Goal: Information Seeking & Learning: Learn about a topic

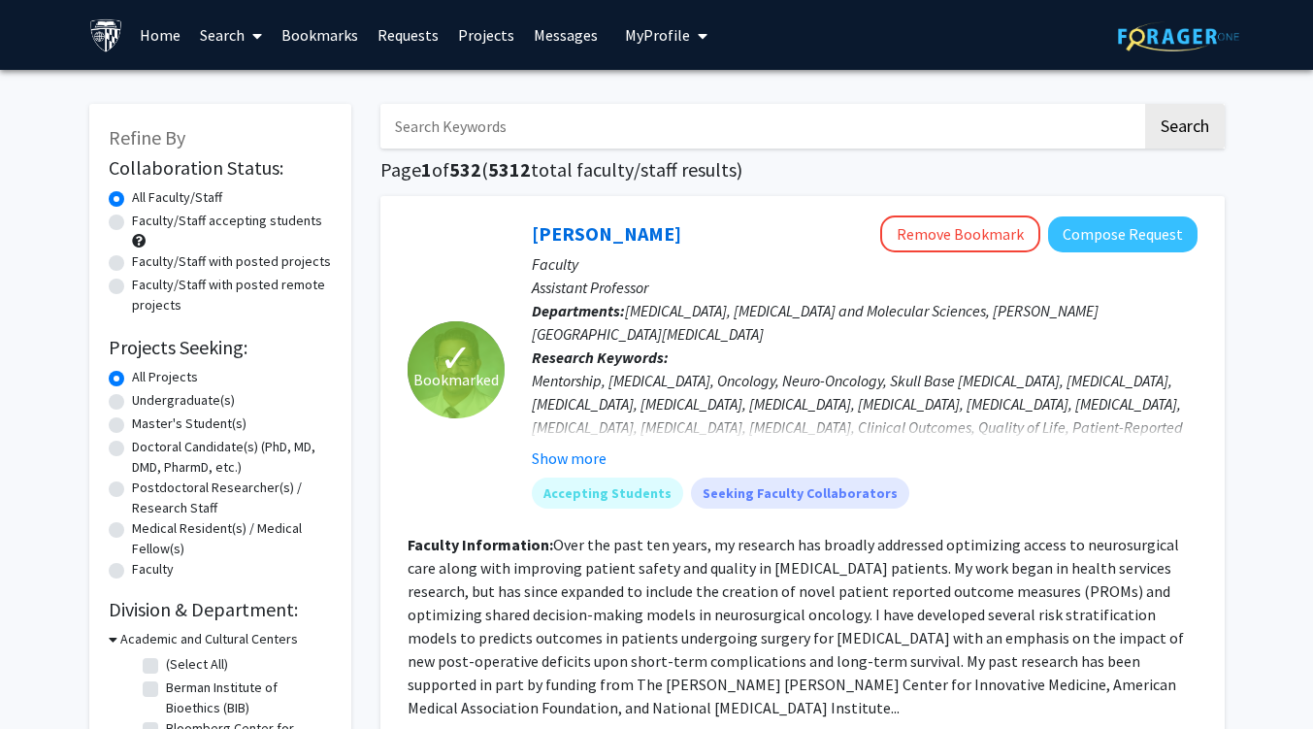
click at [132, 222] on label "Faculty/Staff accepting students" at bounding box center [227, 221] width 190 height 20
click at [132, 222] on input "Faculty/Staff accepting students" at bounding box center [138, 217] width 13 height 13
radio input "true"
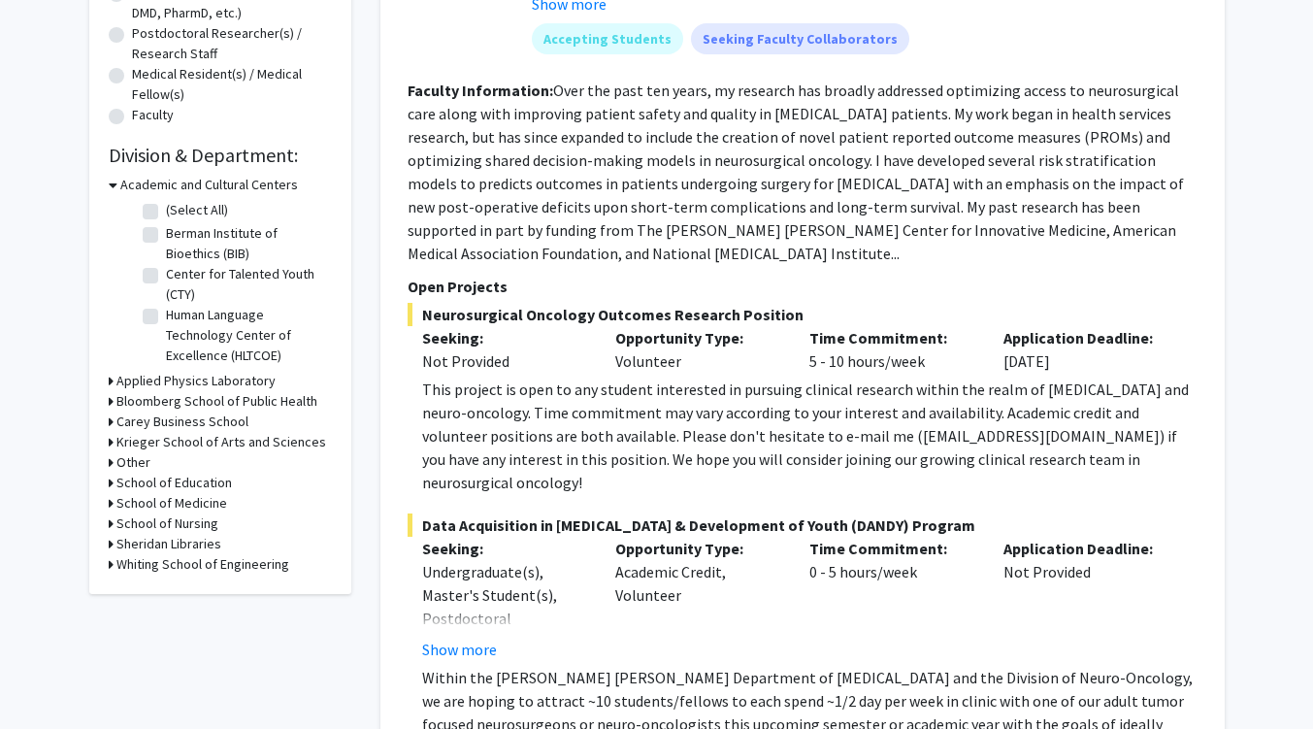
scroll to position [456, 0]
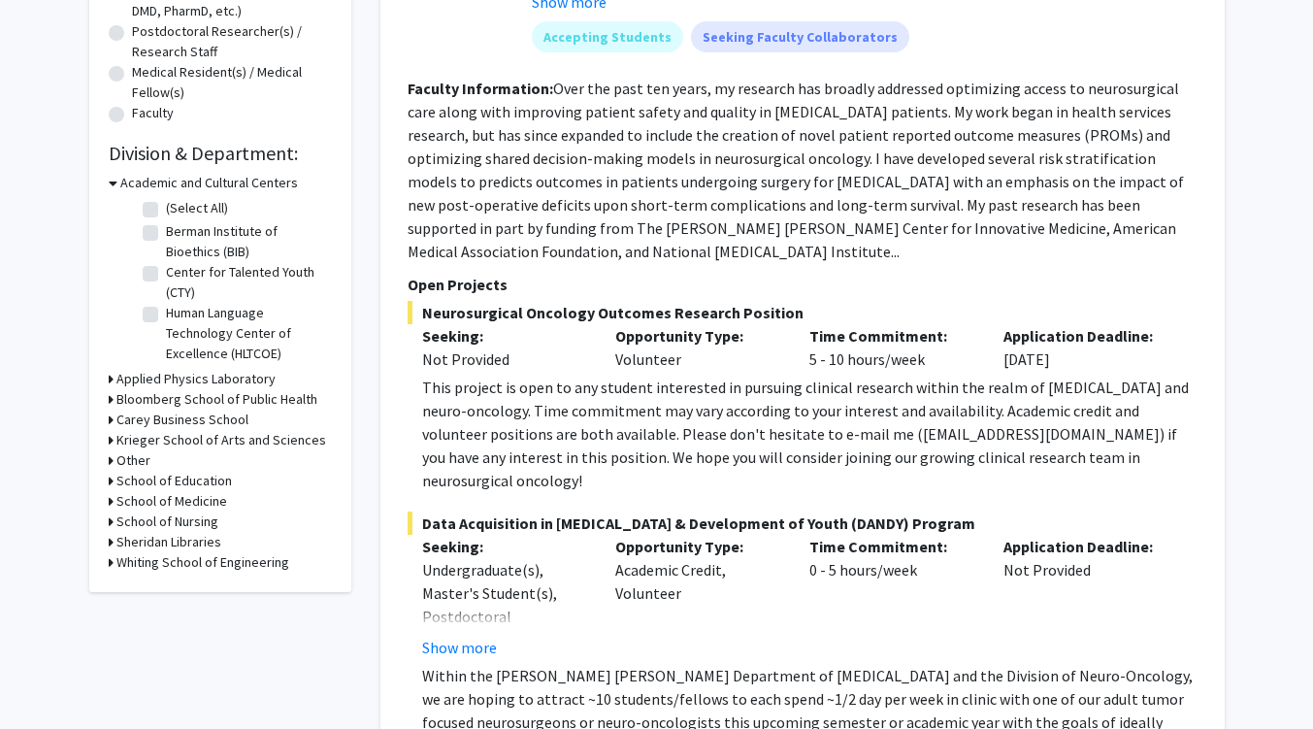
click at [109, 502] on icon at bounding box center [111, 501] width 5 height 20
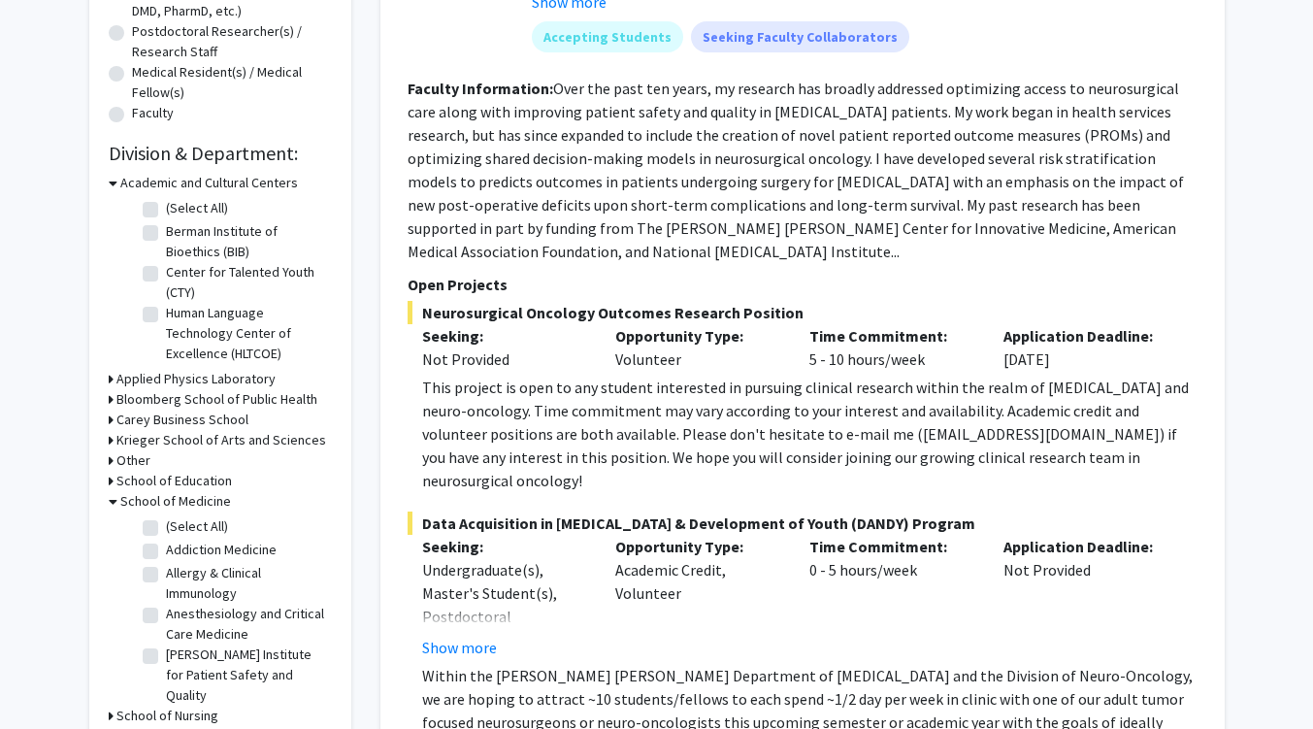
click at [166, 526] on label "(Select All)" at bounding box center [197, 526] width 62 height 20
click at [166, 526] on input "(Select All)" at bounding box center [172, 522] width 13 height 13
checkbox input "true"
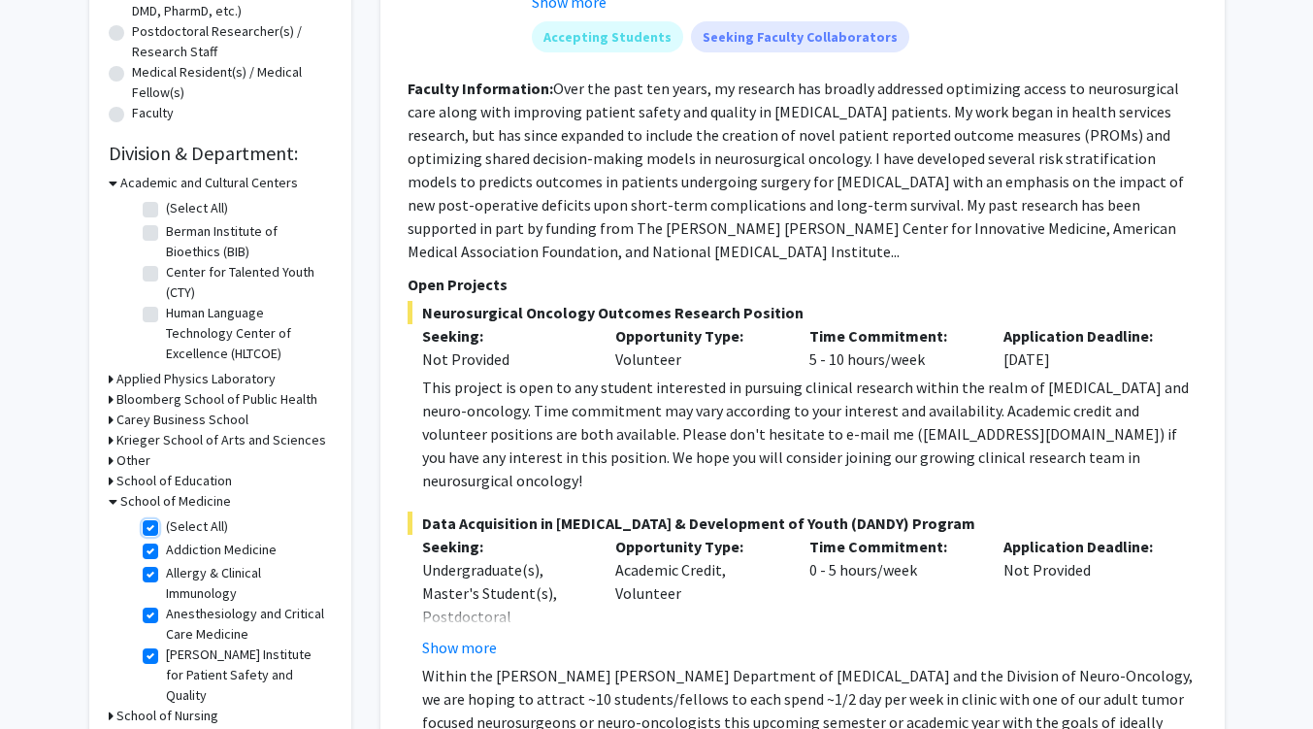
checkbox input "true"
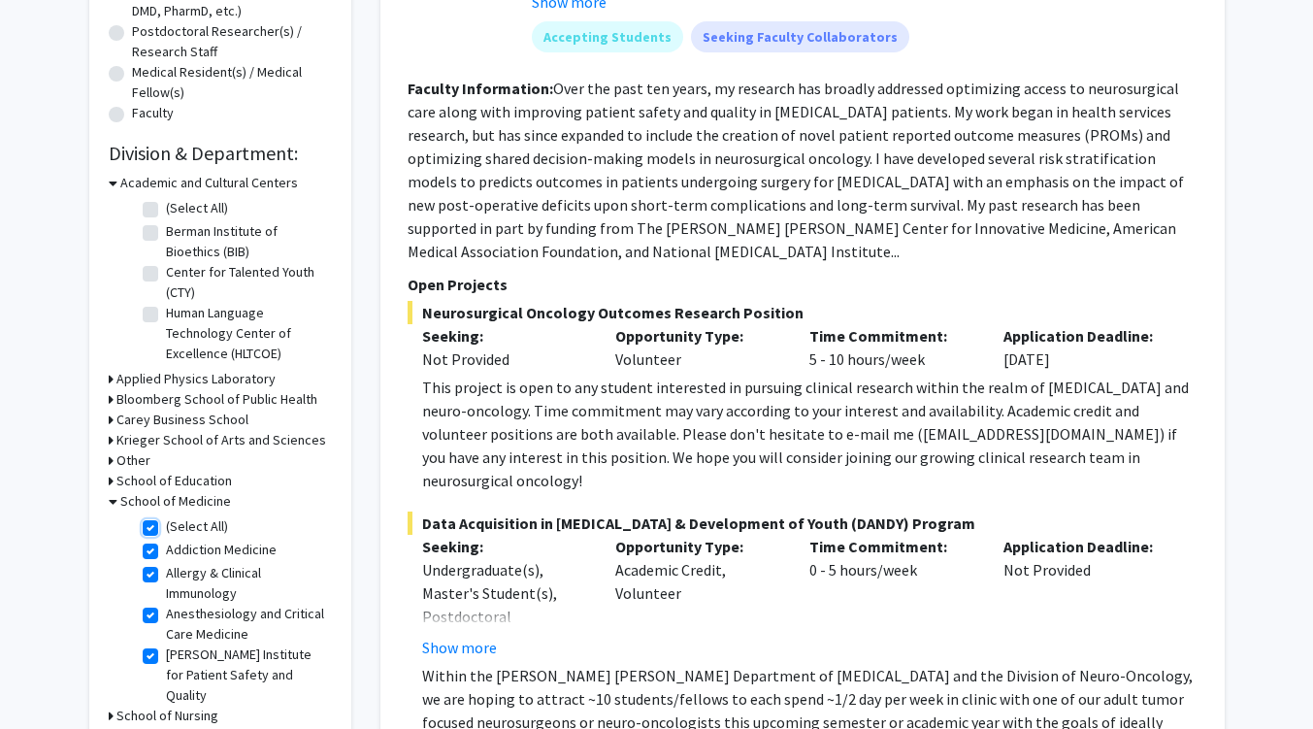
checkbox input "true"
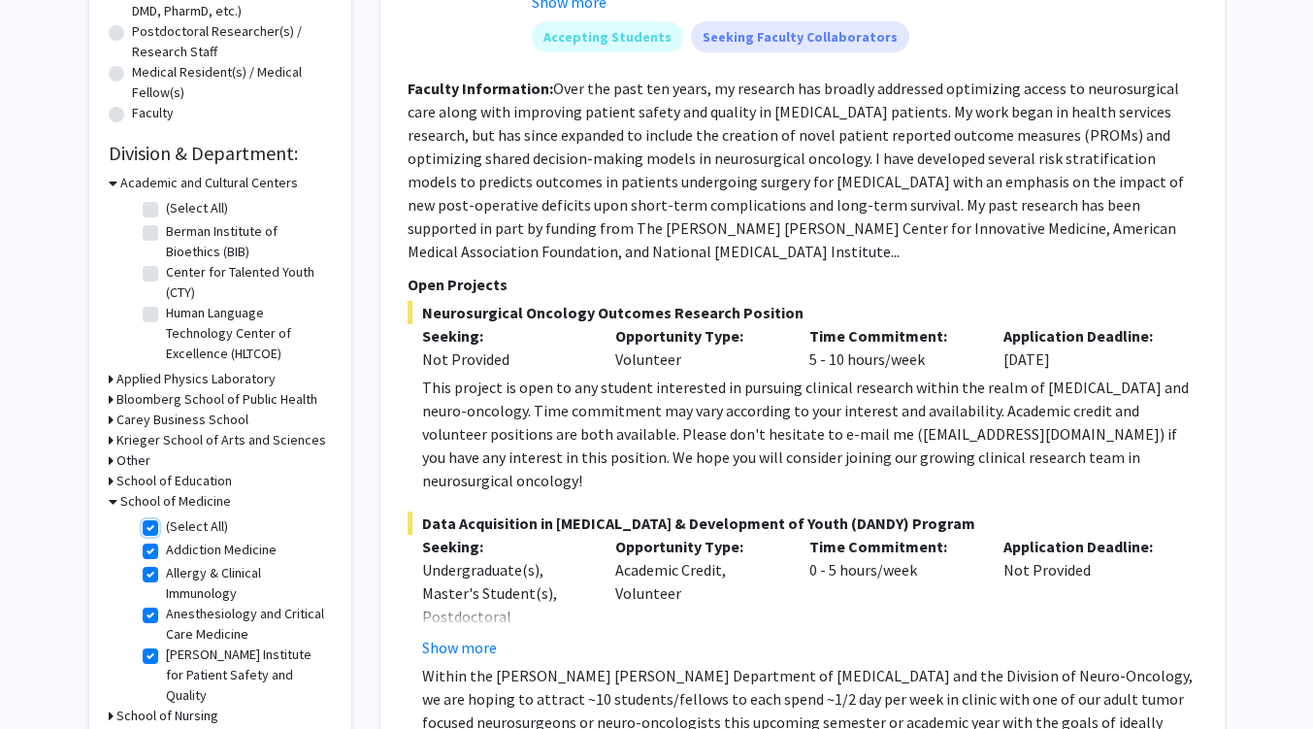
checkbox input "true"
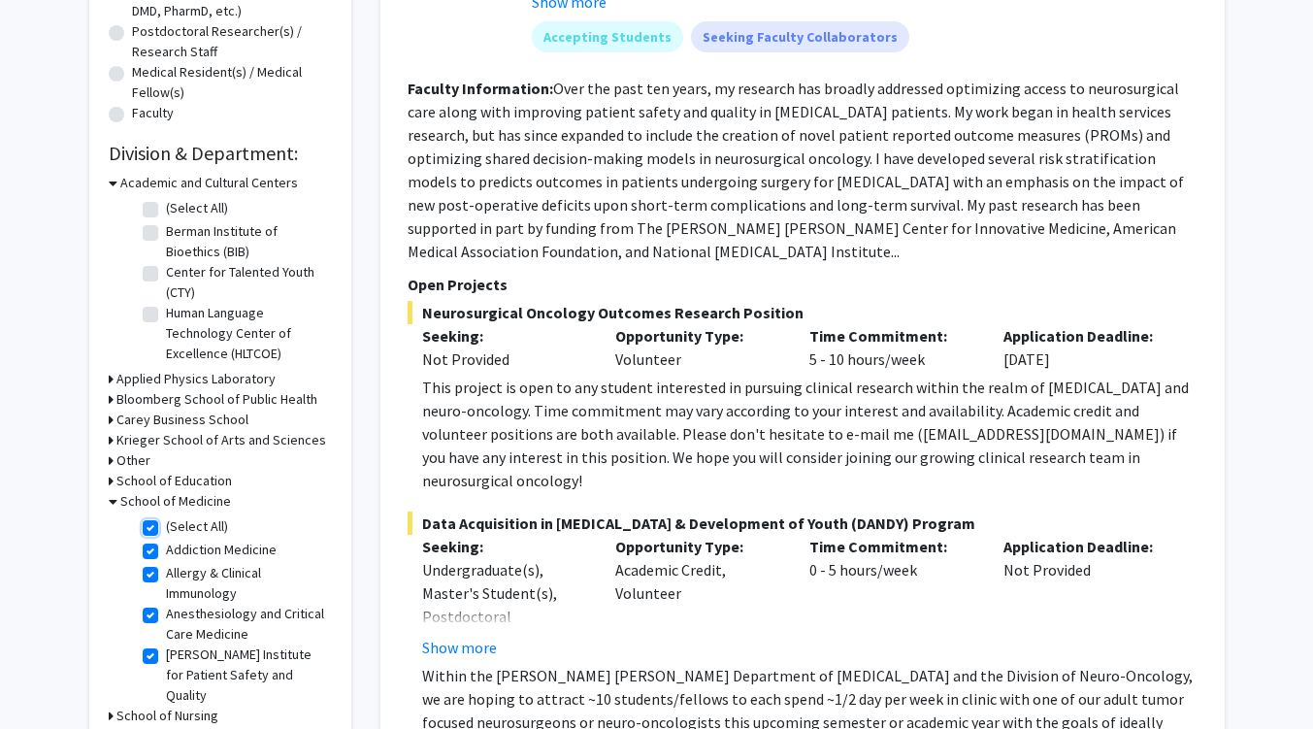
checkbox input "true"
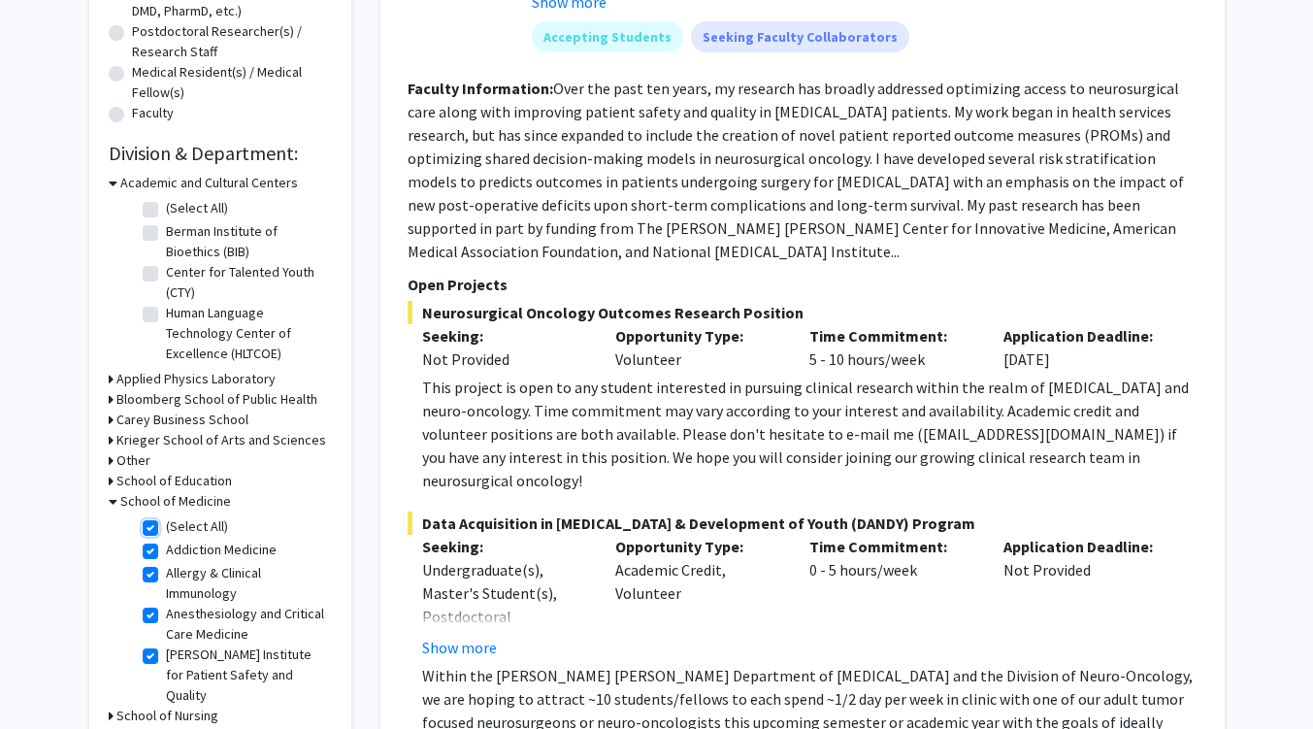
checkbox input "true"
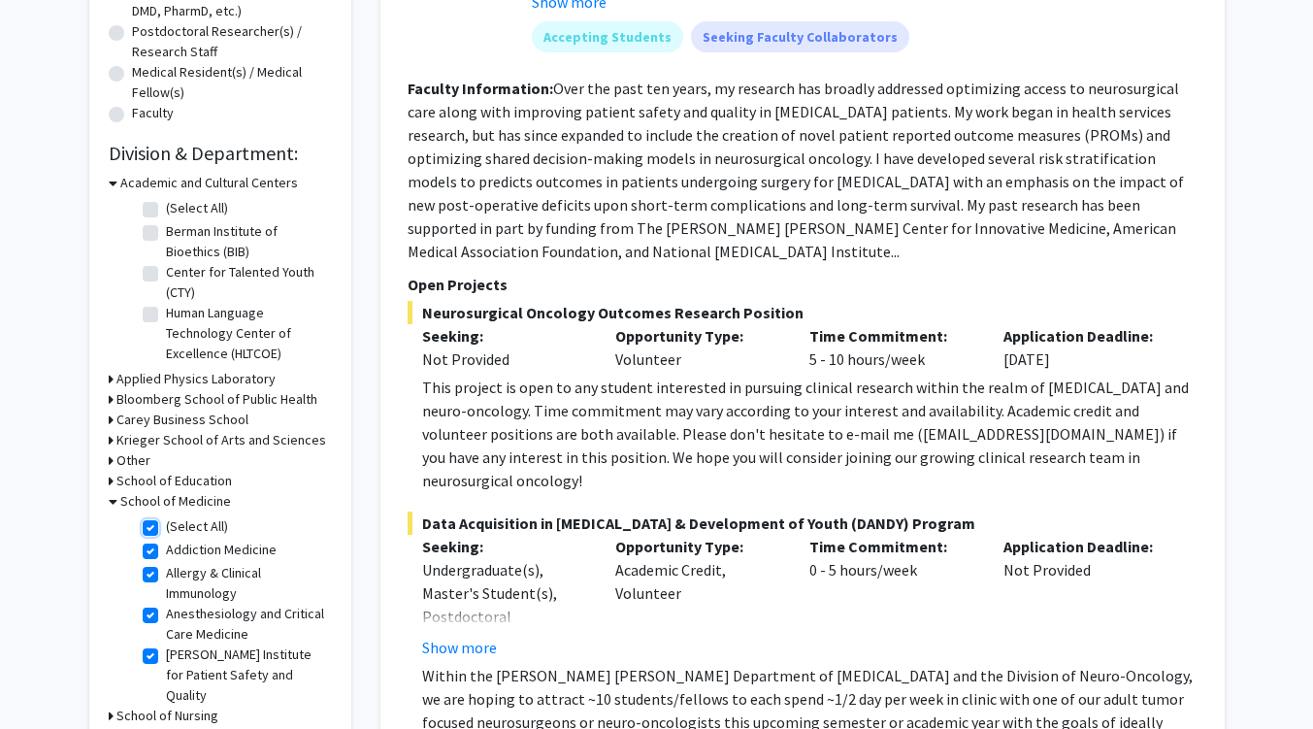
checkbox input "true"
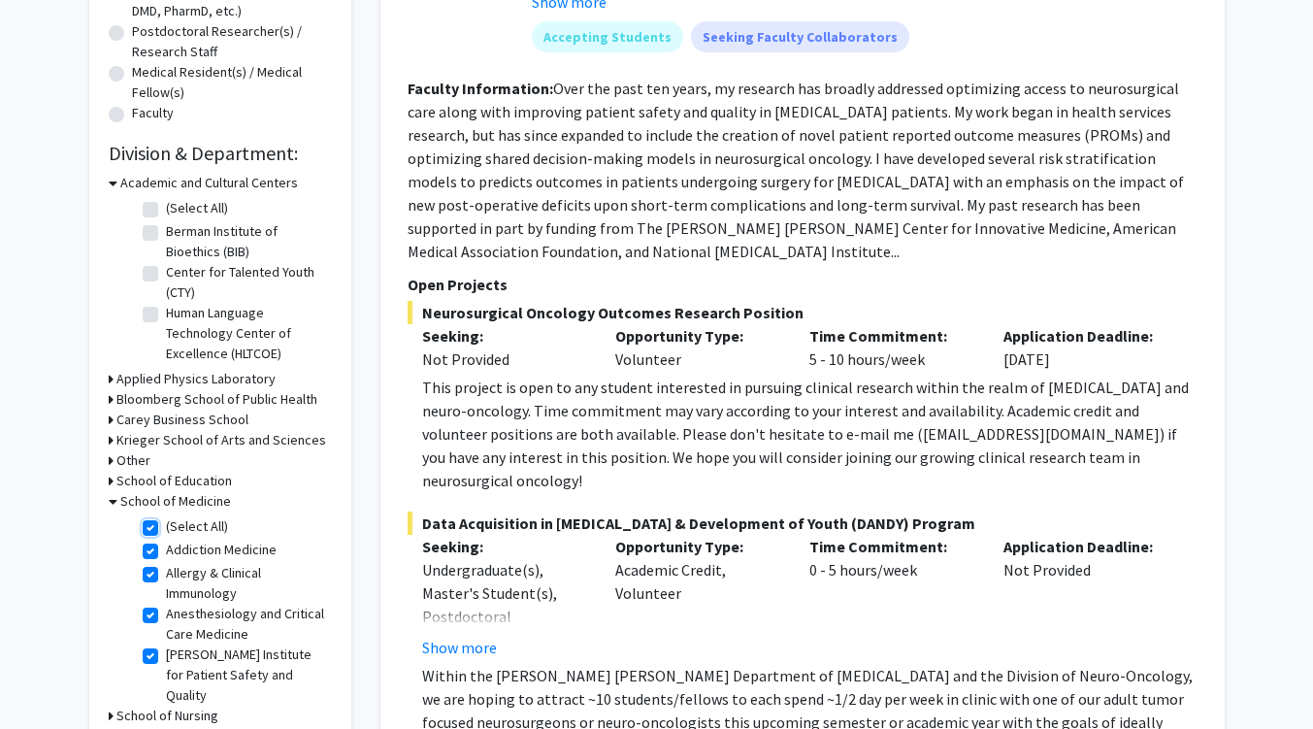
checkbox input "true"
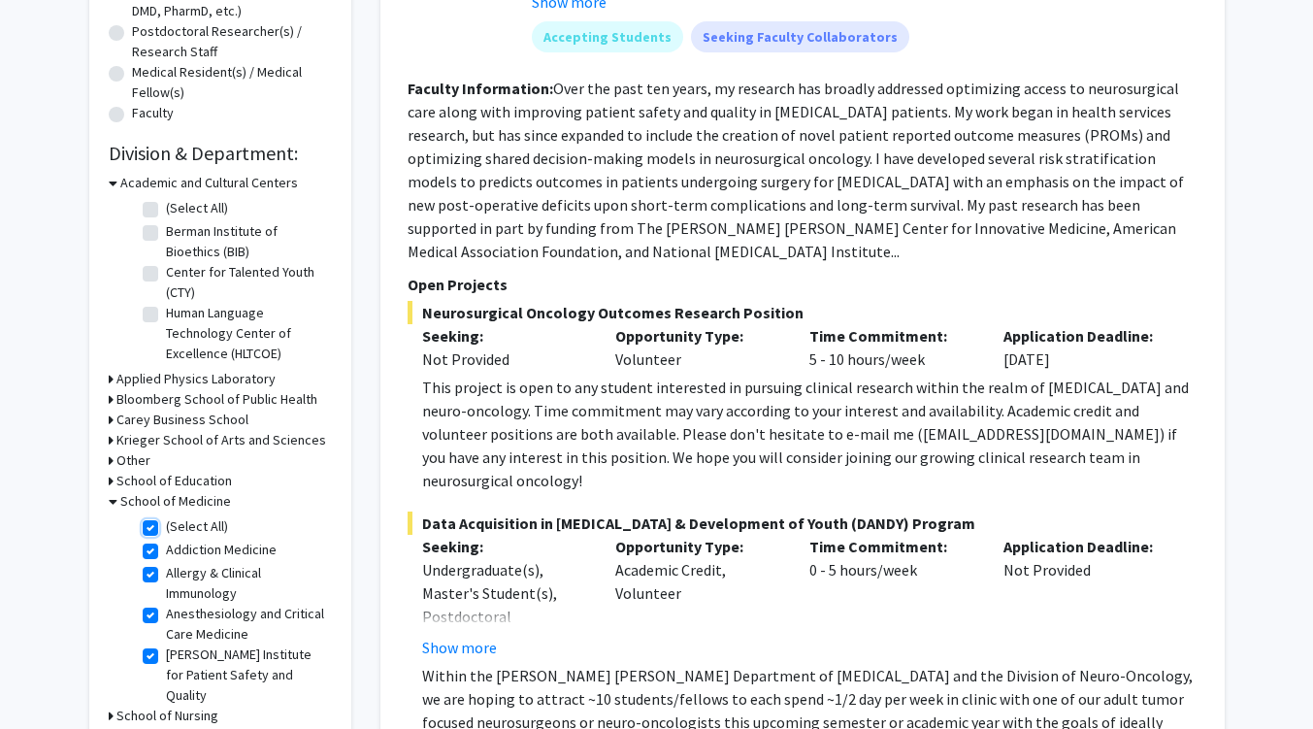
checkbox input "true"
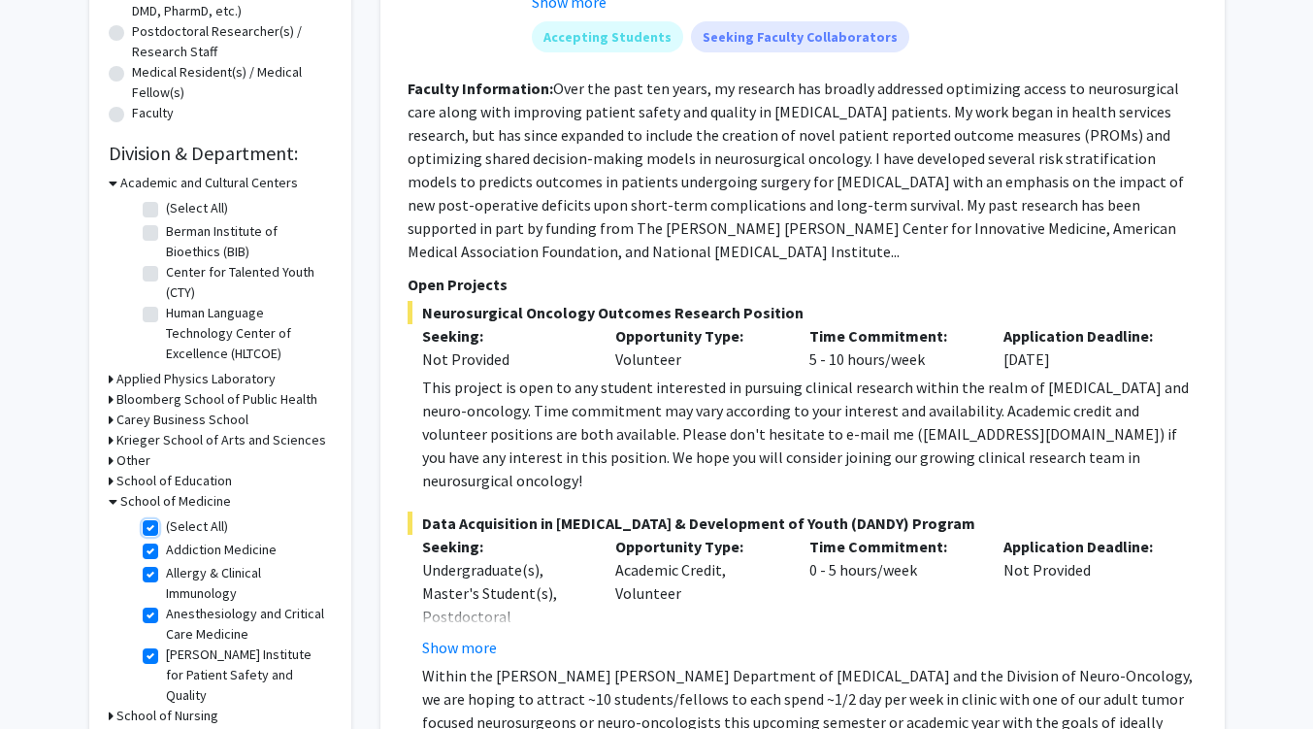
checkbox input "true"
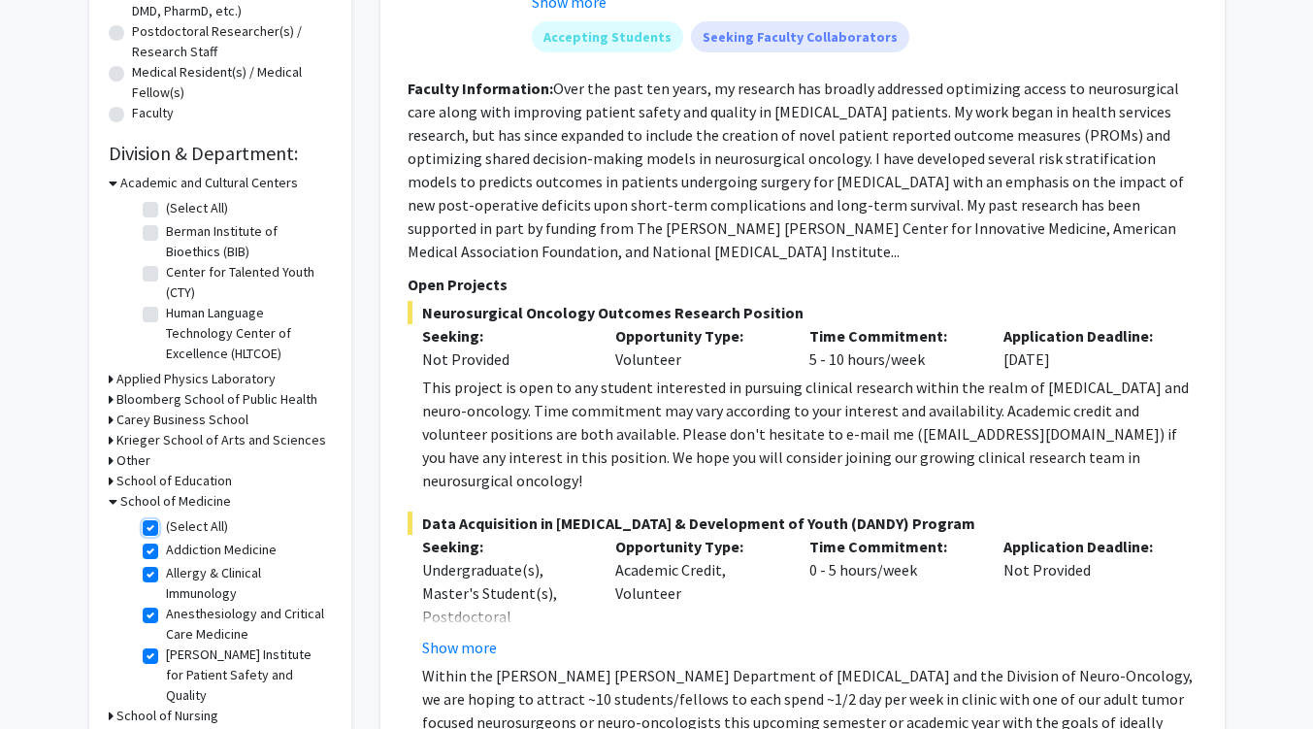
checkbox input "true"
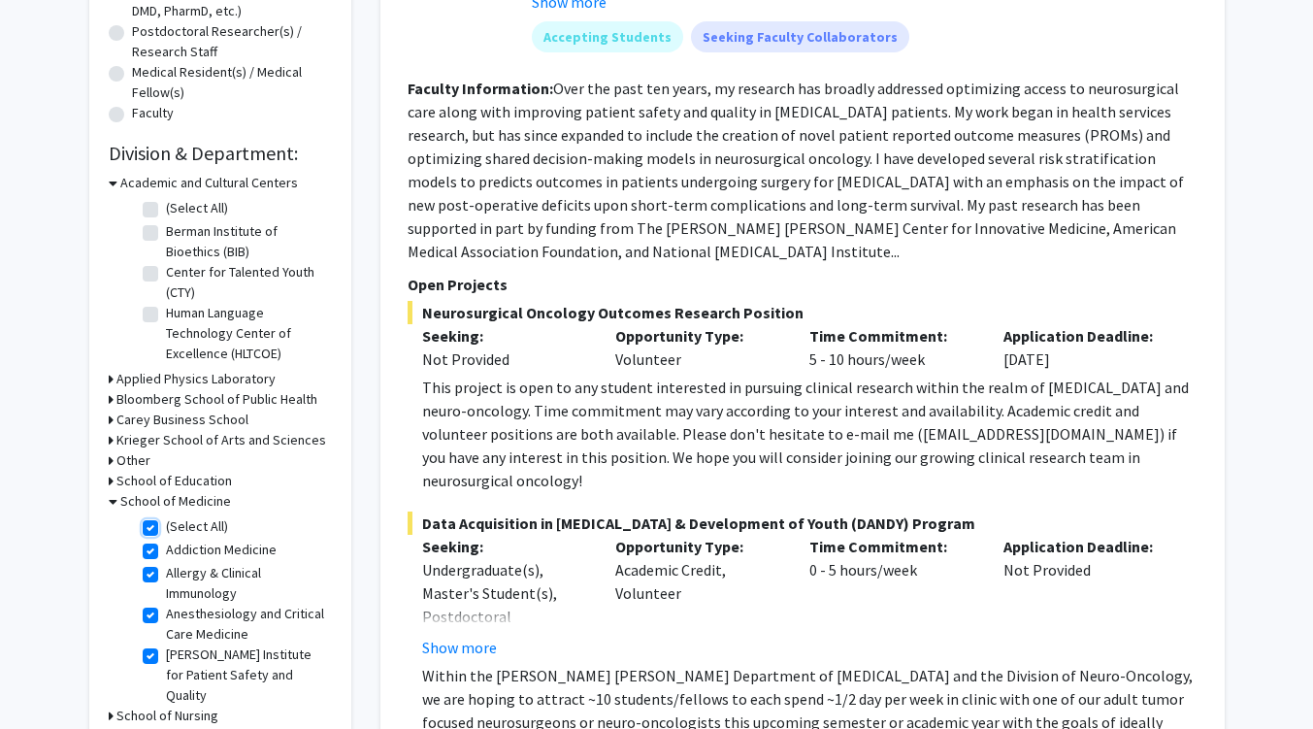
checkbox input "true"
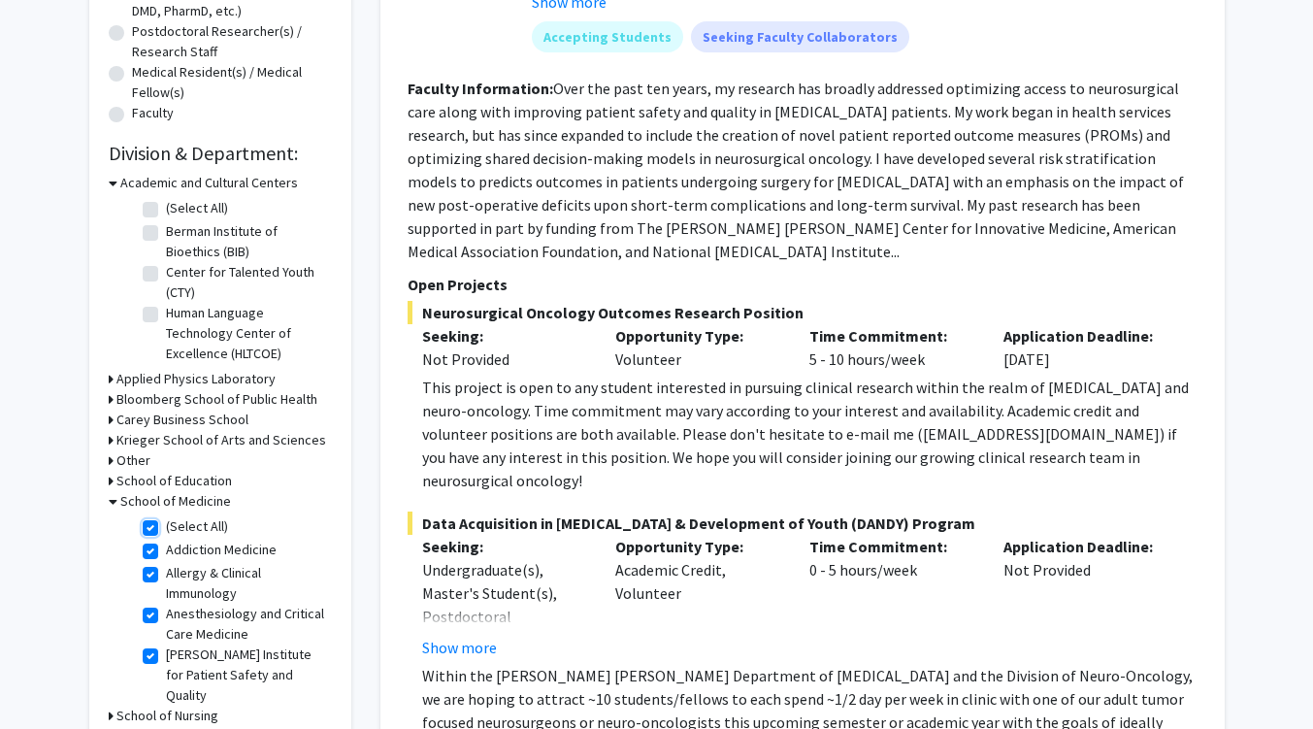
checkbox input "true"
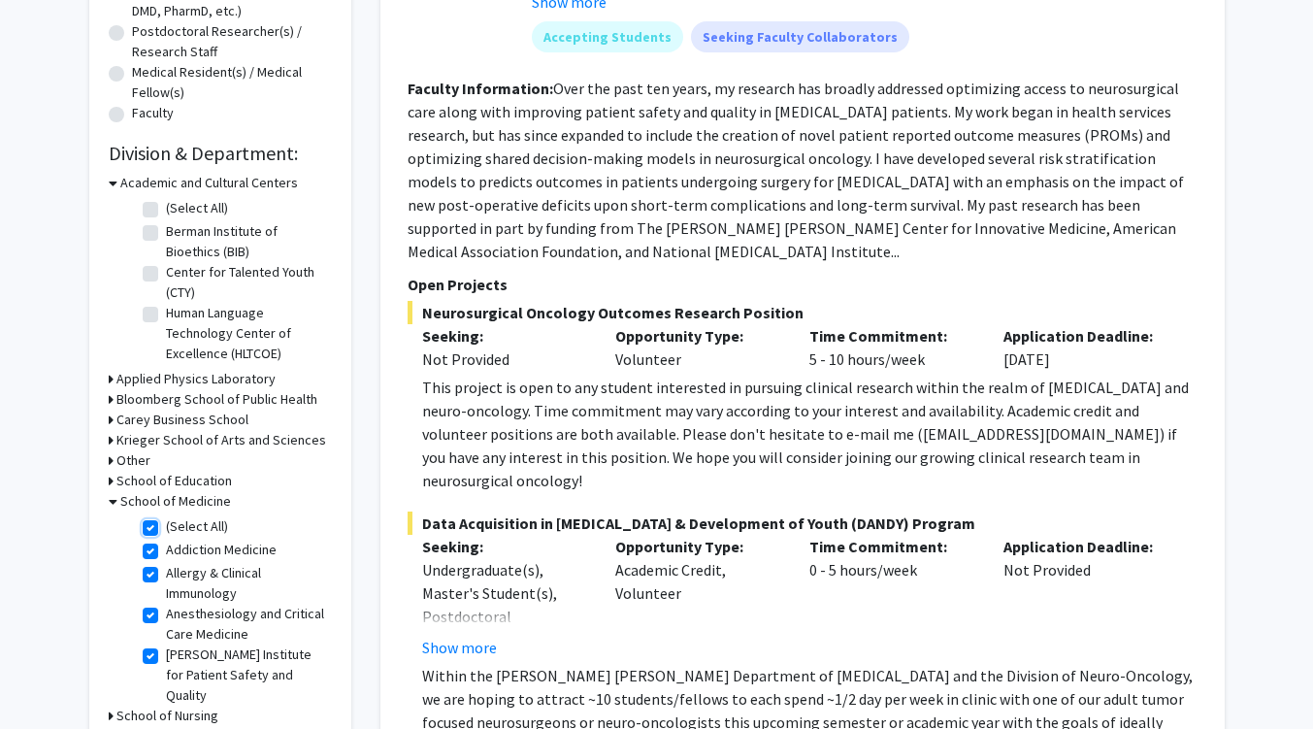
checkbox input "true"
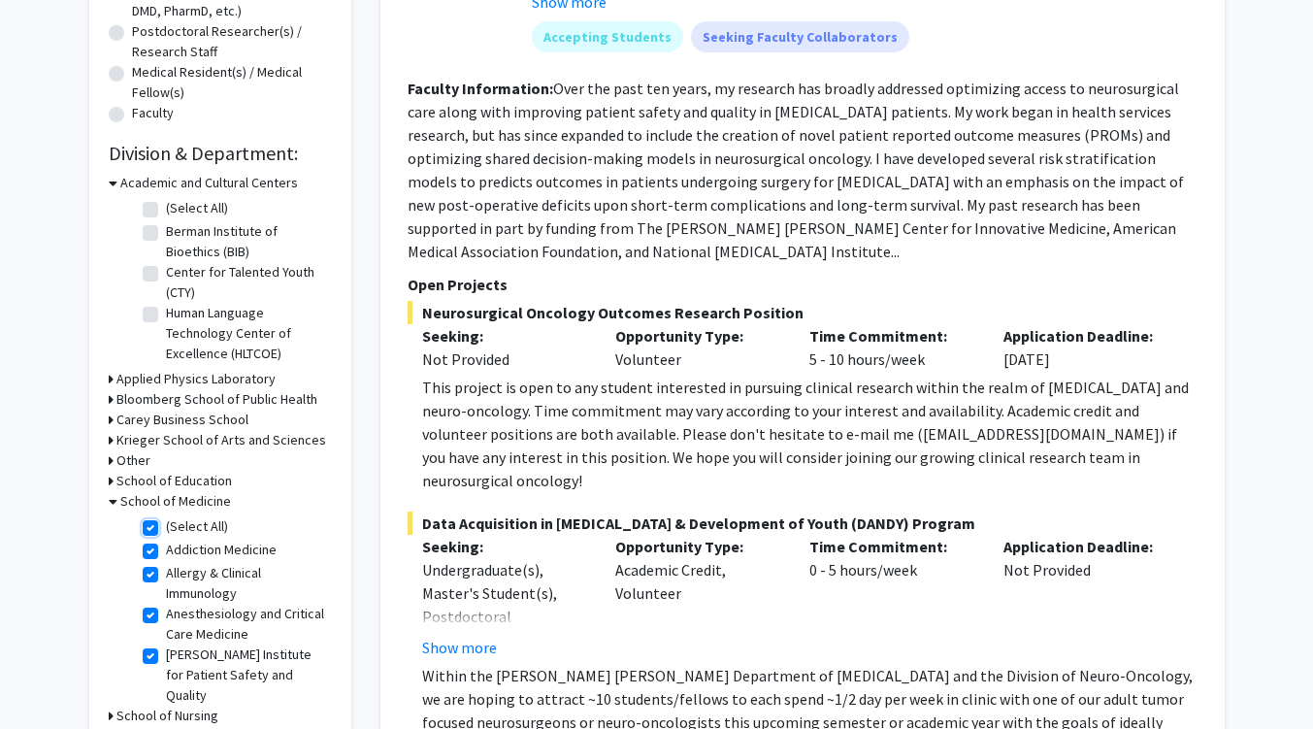
checkbox input "true"
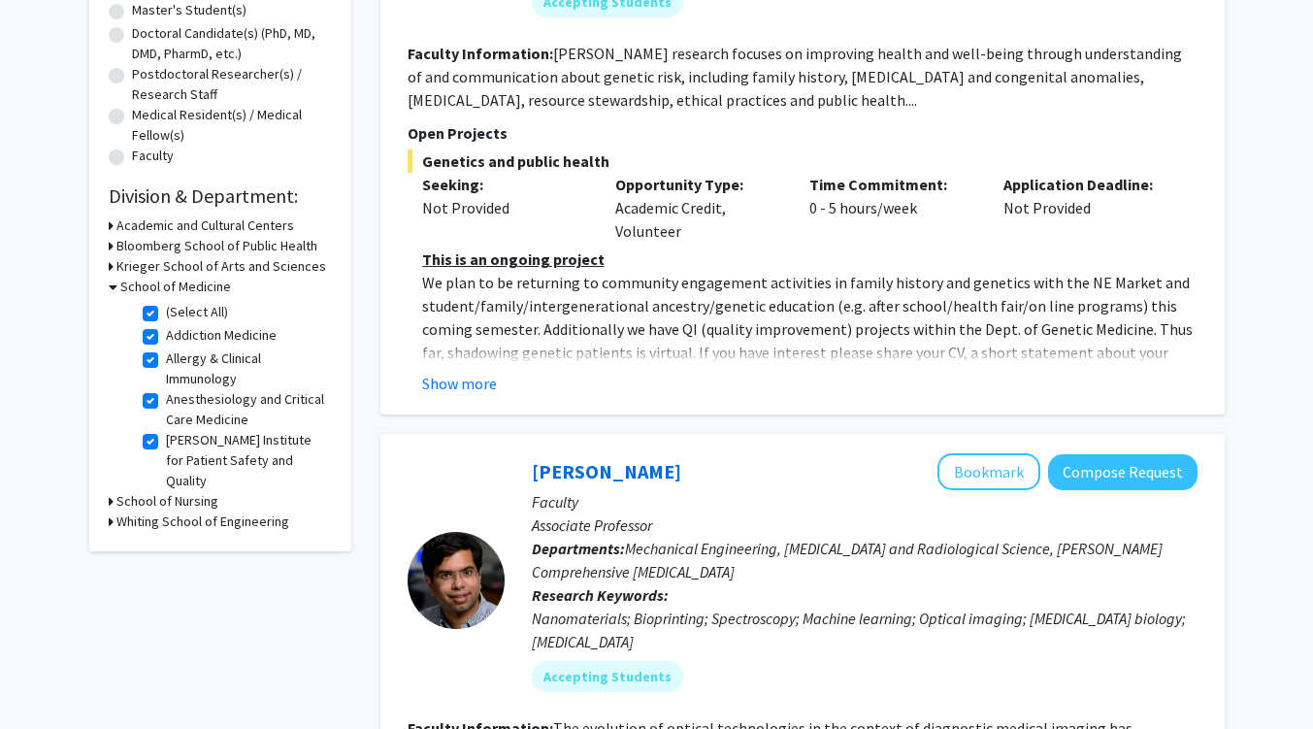
scroll to position [472, 0]
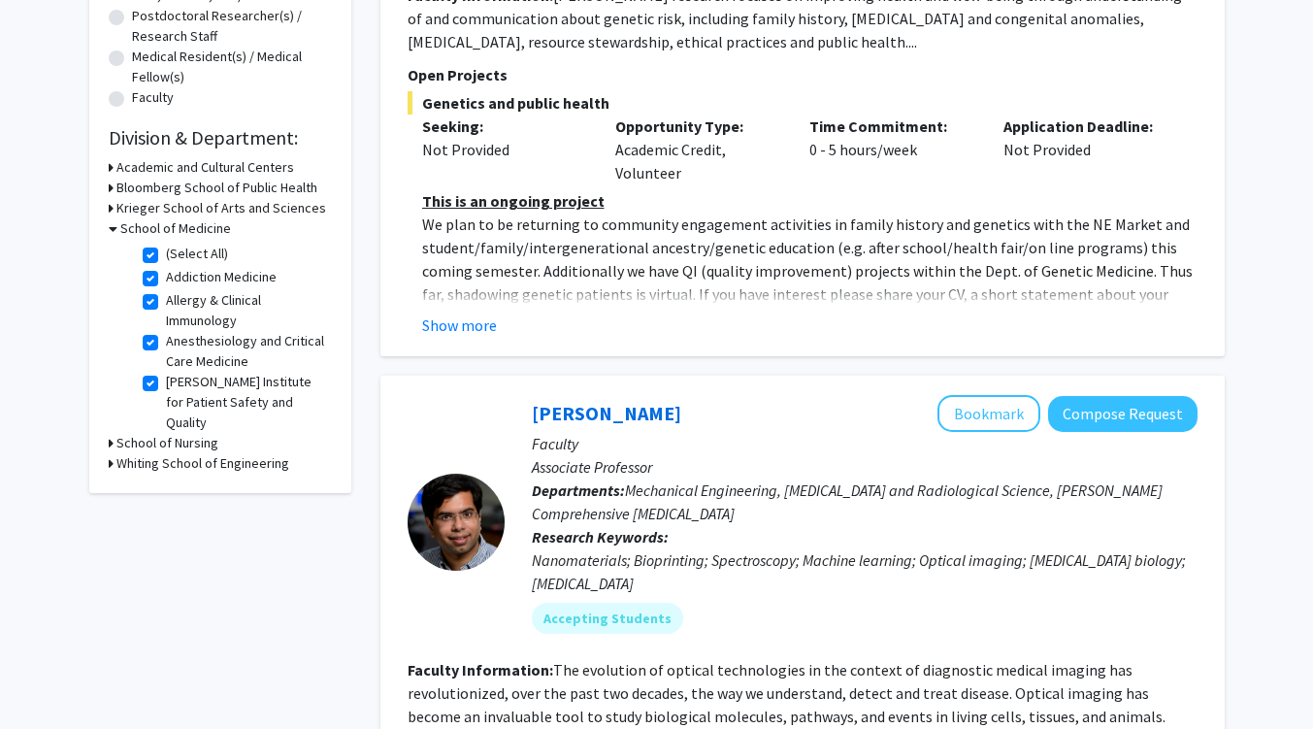
click at [116, 467] on h3 "Whiting School of Engineering" at bounding box center [202, 463] width 173 height 20
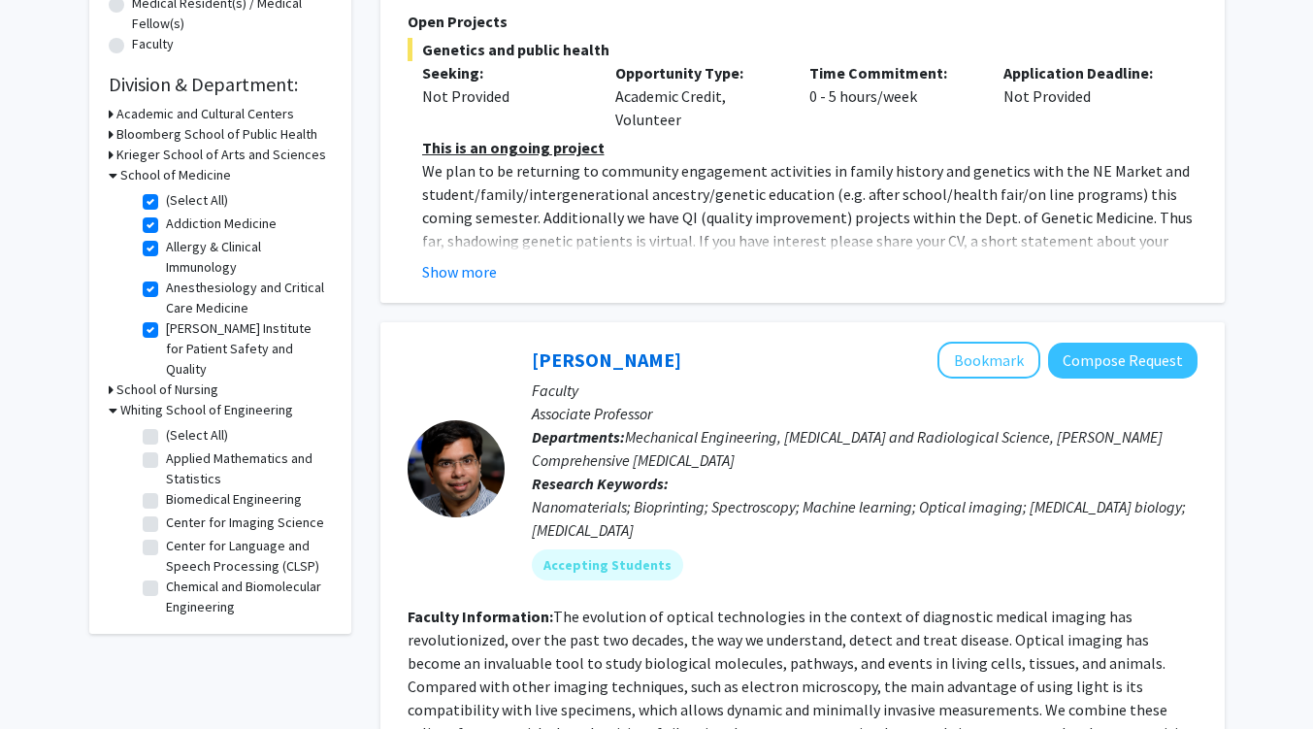
scroll to position [526, 0]
click at [150, 509] on fg-checkbox "Biomedical Engineering Biomedical Engineering" at bounding box center [235, 499] width 184 height 23
click at [166, 495] on label "Biomedical Engineering" at bounding box center [234, 498] width 136 height 20
click at [166, 495] on input "Biomedical Engineering" at bounding box center [172, 494] width 13 height 13
checkbox input "true"
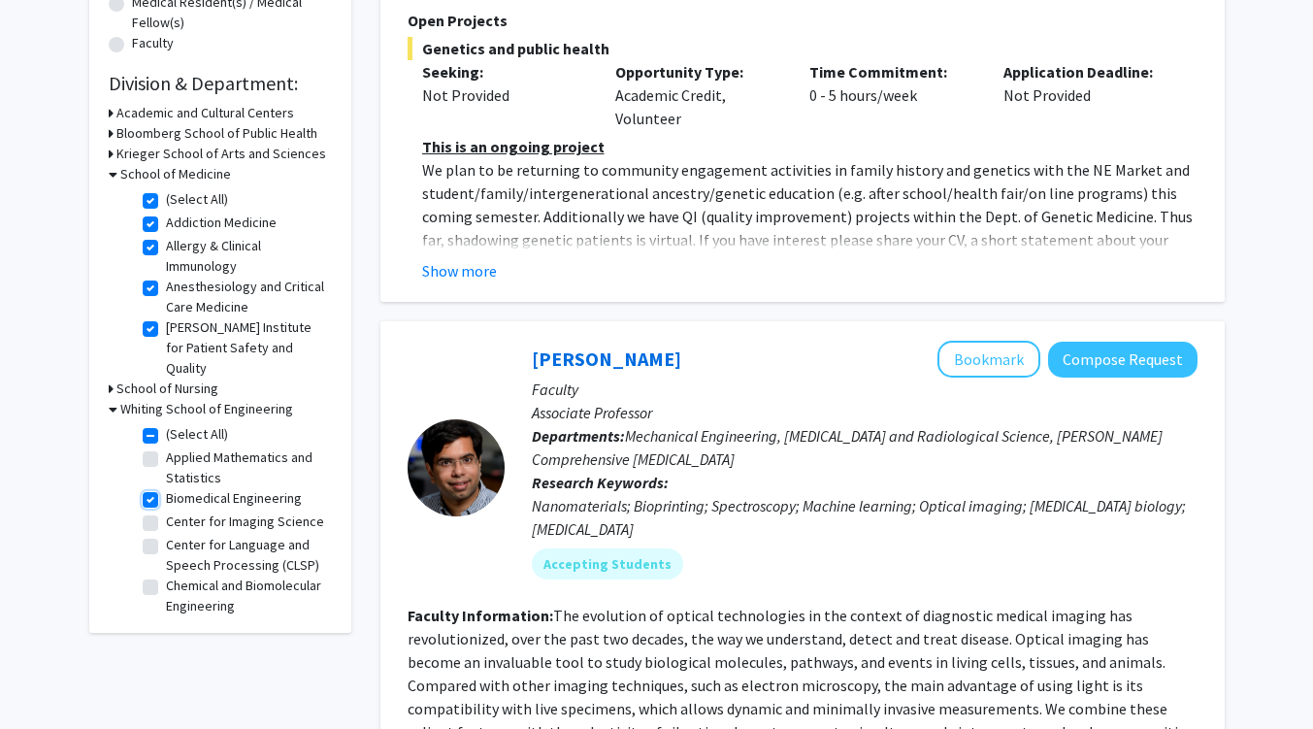
checkbox input "true"
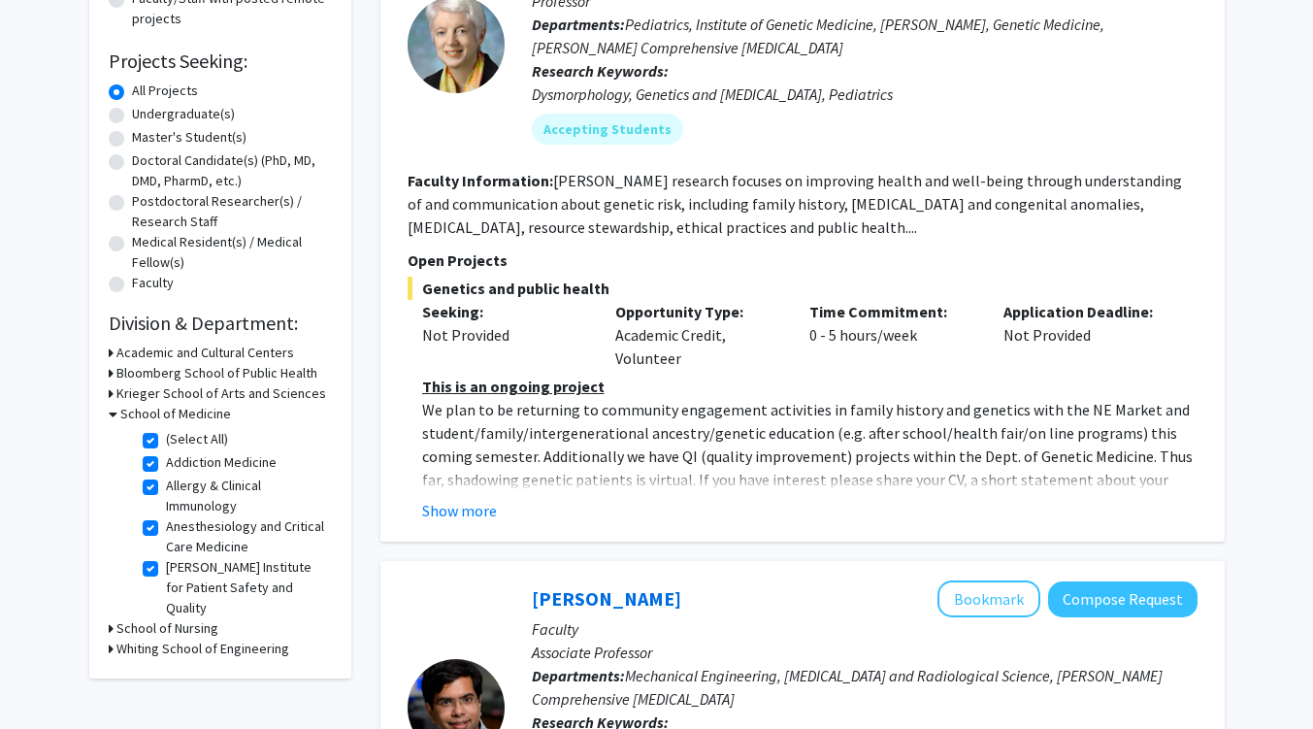
scroll to position [290, 0]
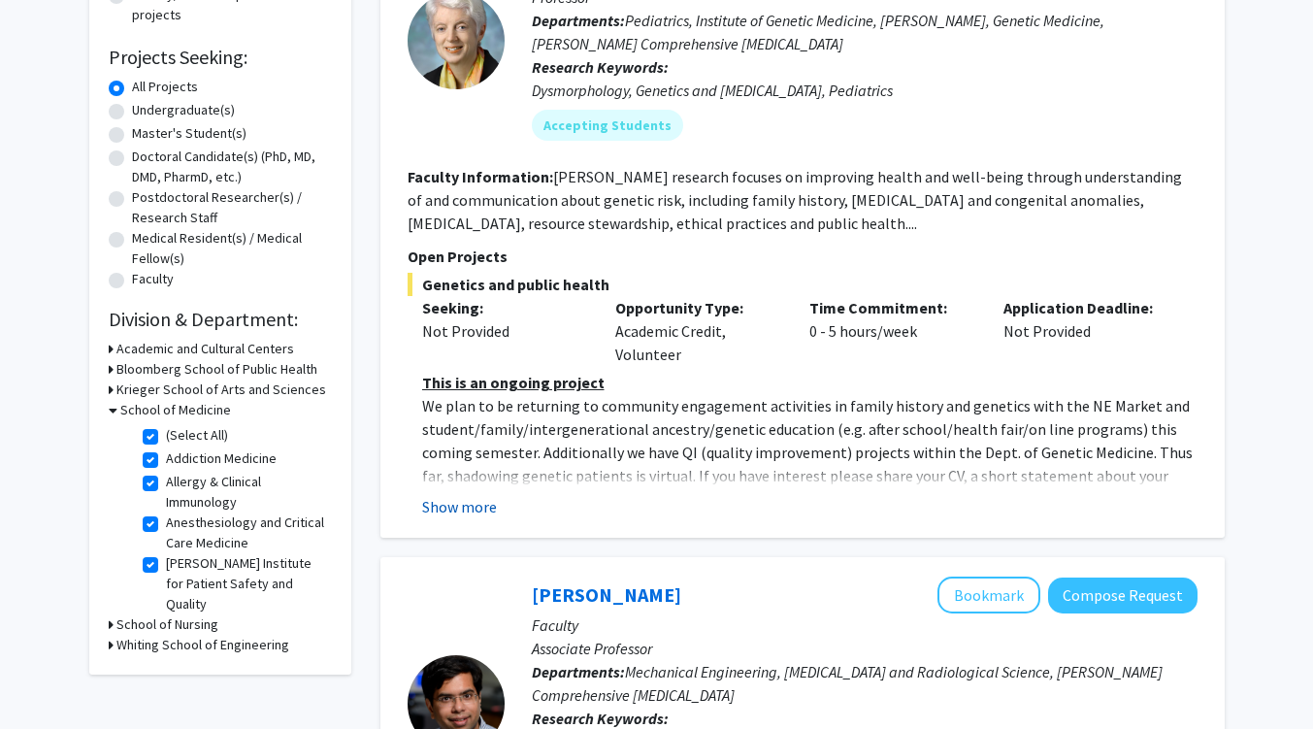
click at [474, 497] on button "Show more" at bounding box center [459, 506] width 75 height 23
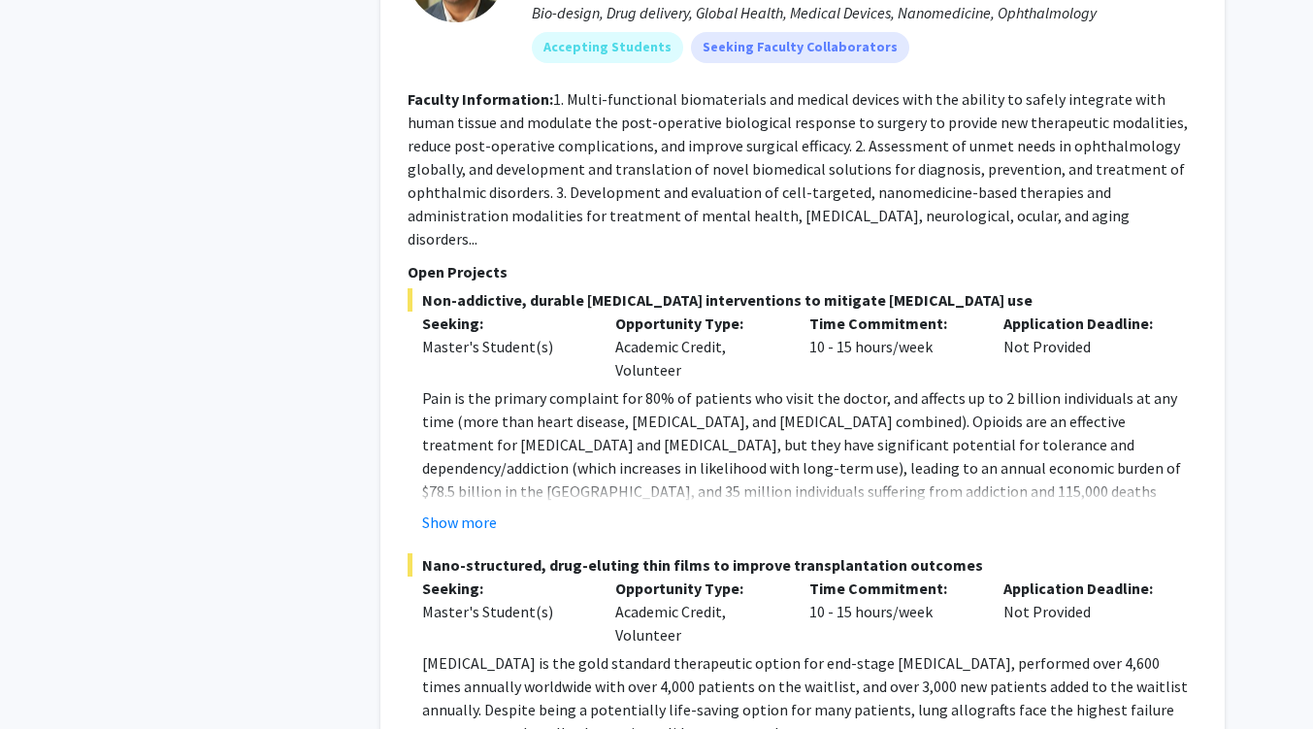
scroll to position [3928, 0]
click at [459, 510] on button "Show more" at bounding box center [459, 521] width 75 height 23
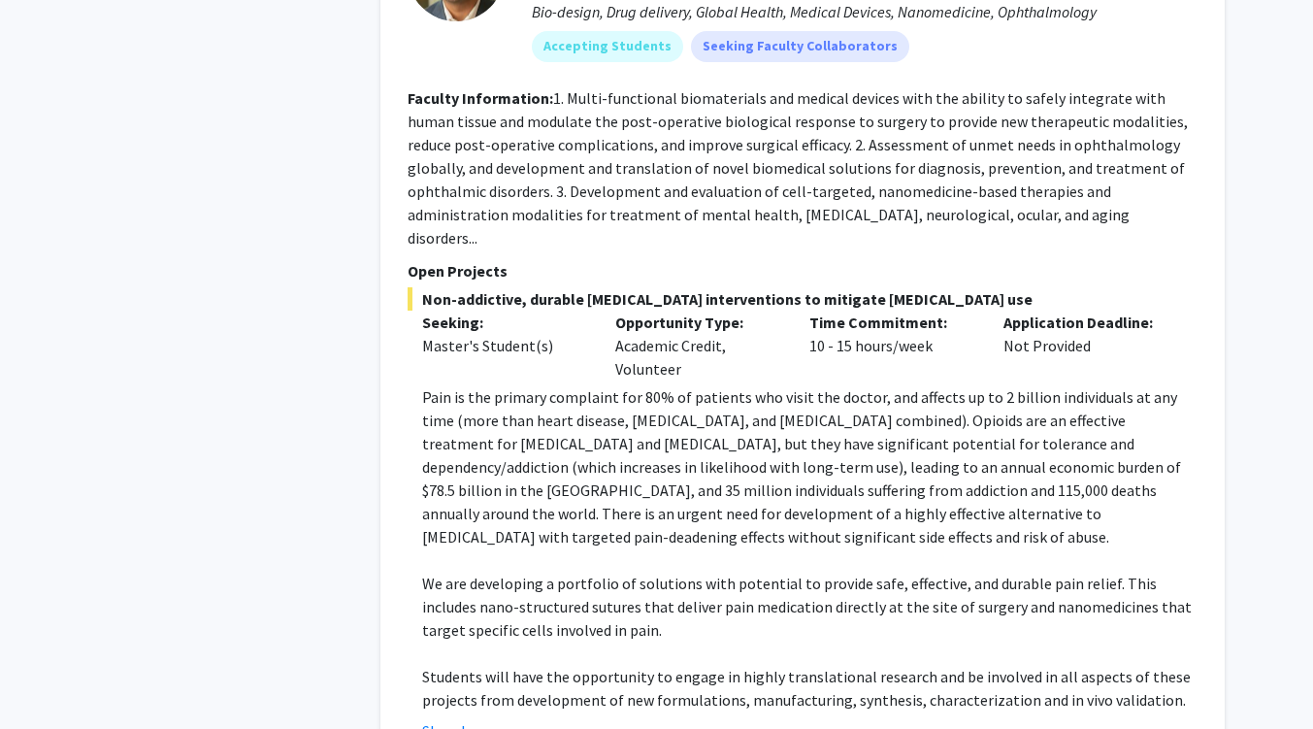
click at [700, 641] on p at bounding box center [809, 652] width 775 height 23
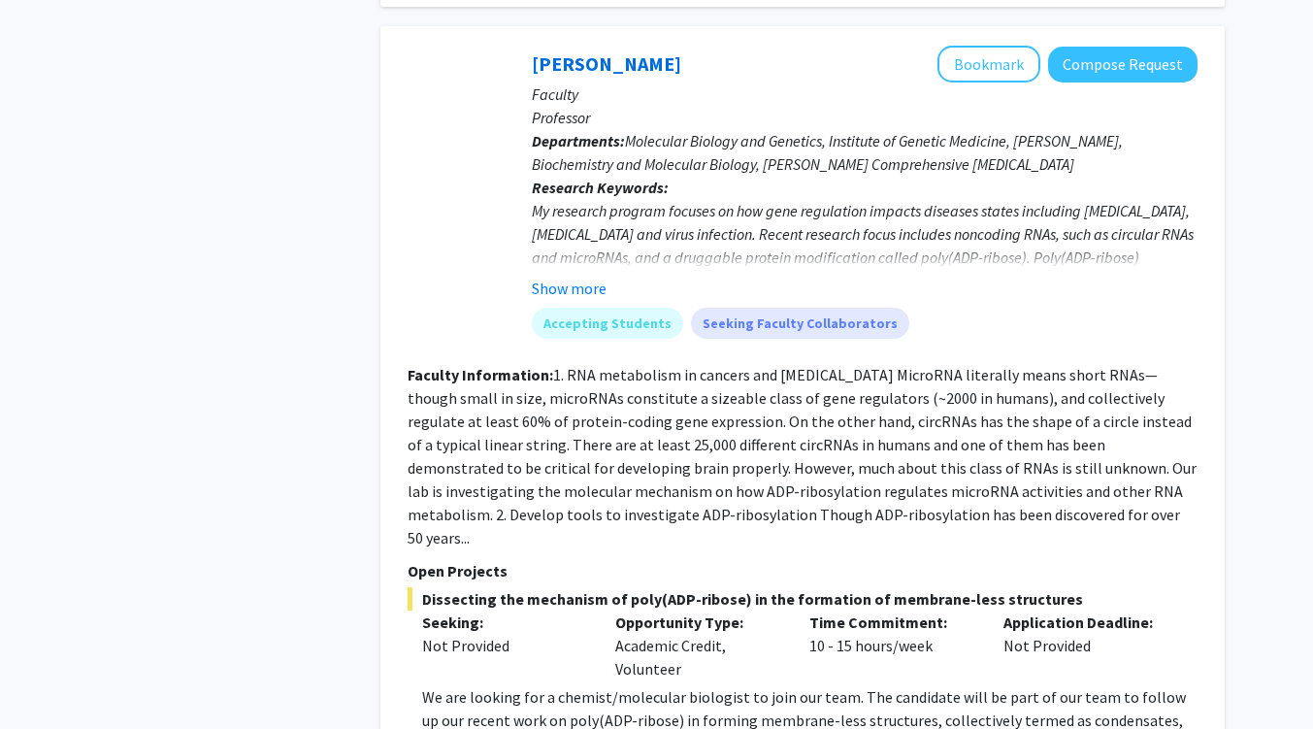
scroll to position [7274, 0]
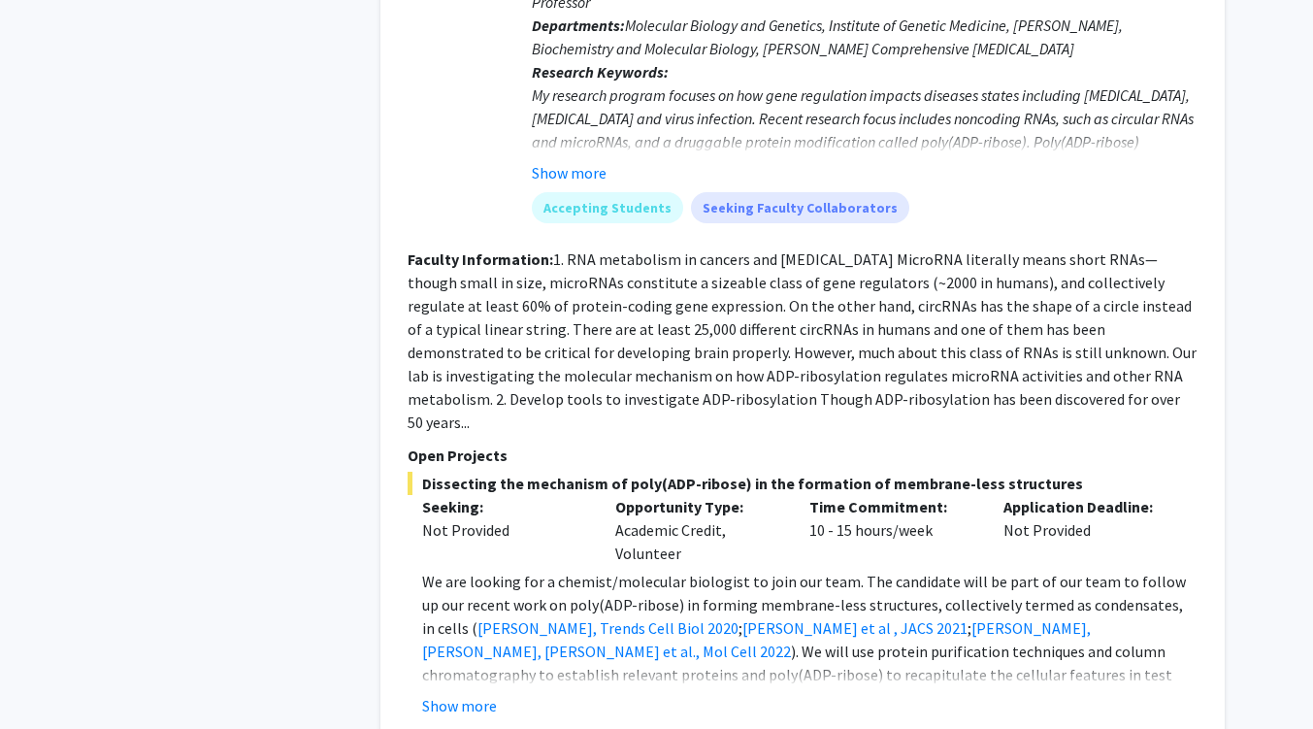
click at [727, 694] on div "Show more" at bounding box center [809, 705] width 775 height 23
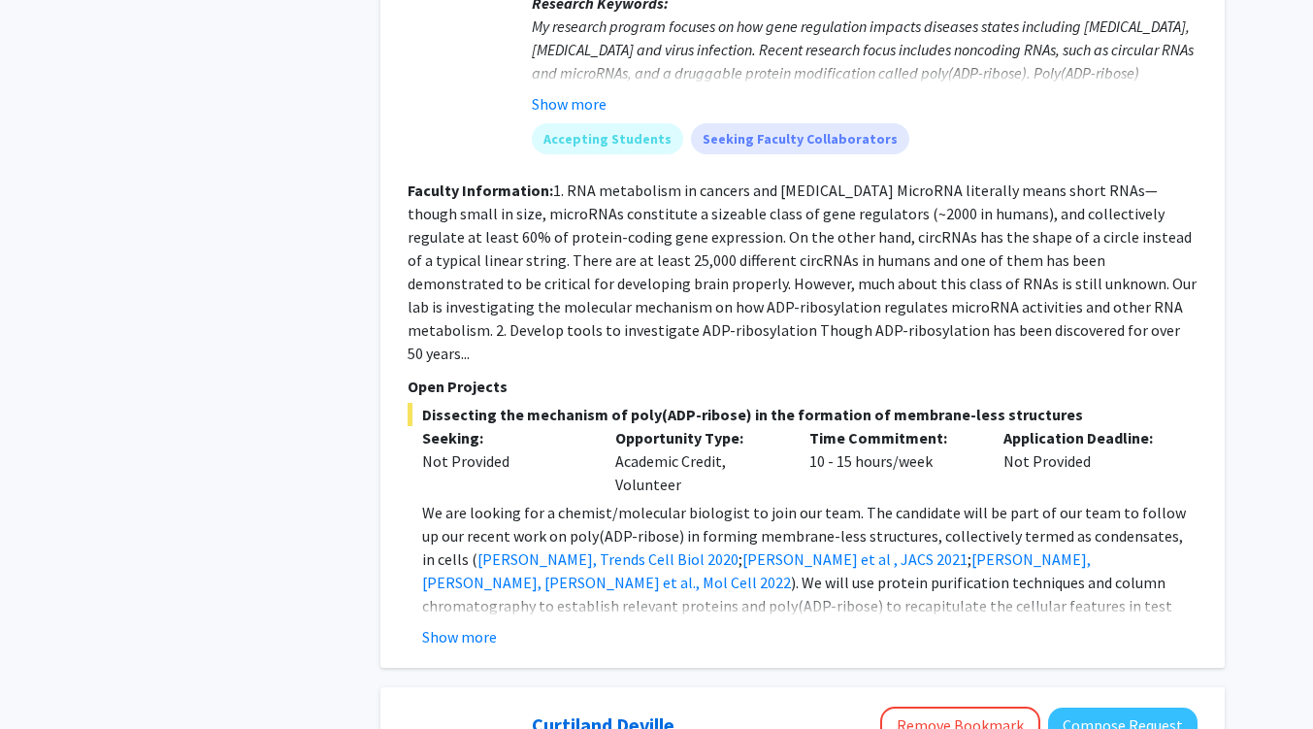
scroll to position [7341, 0]
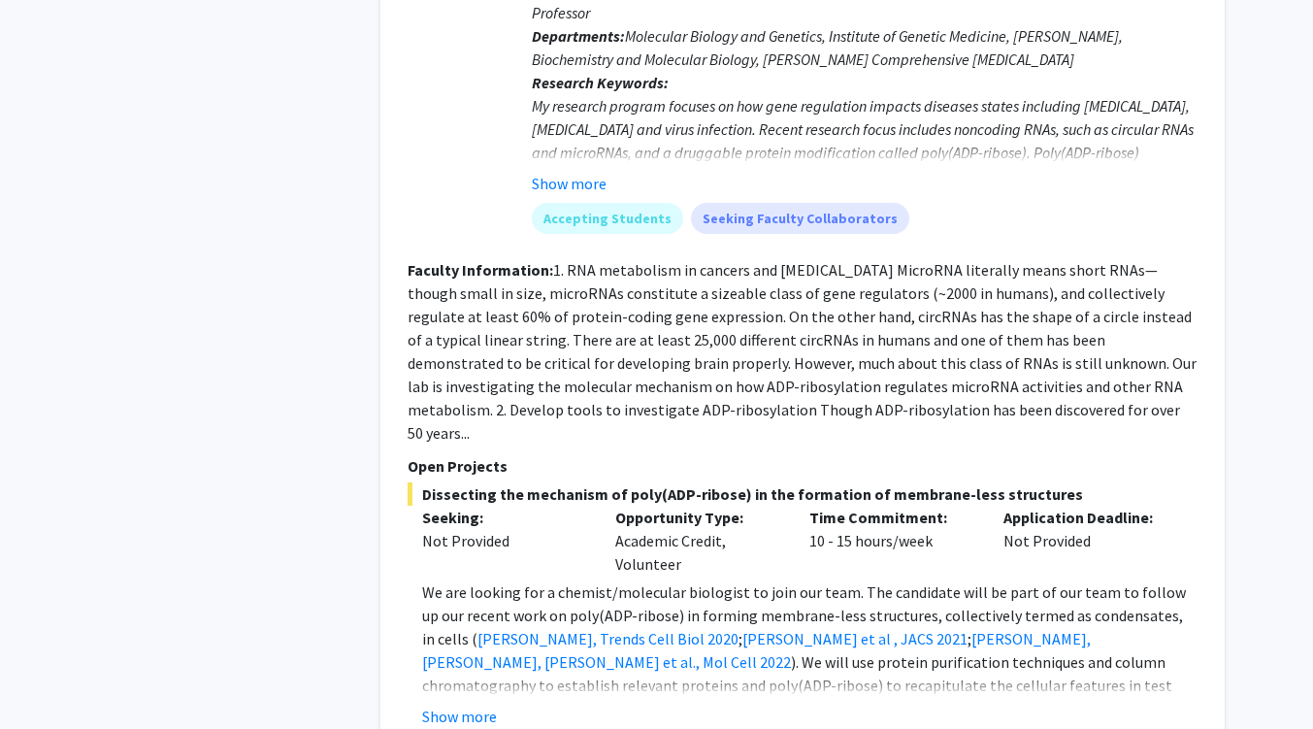
click at [727, 580] on p "We are looking for a chemist/molecular biologist to join our team. The candidat…" at bounding box center [809, 661] width 775 height 163
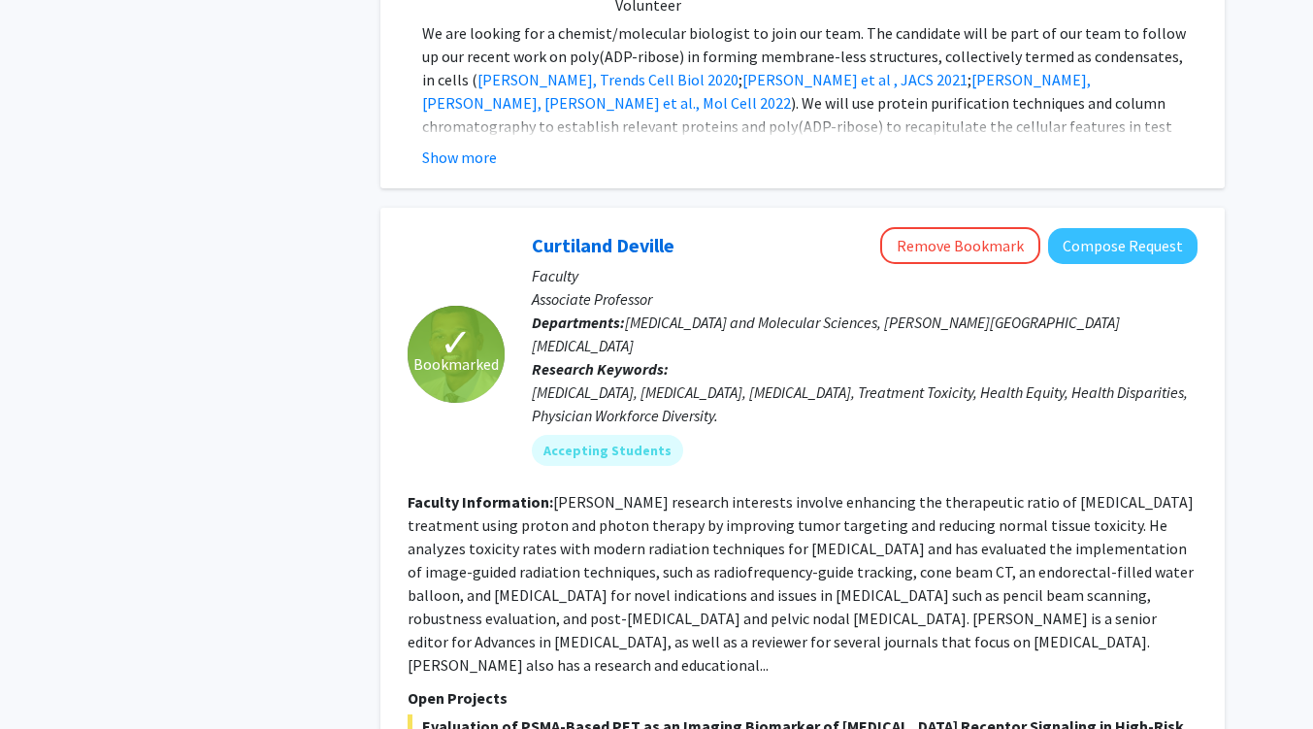
scroll to position [7821, 0]
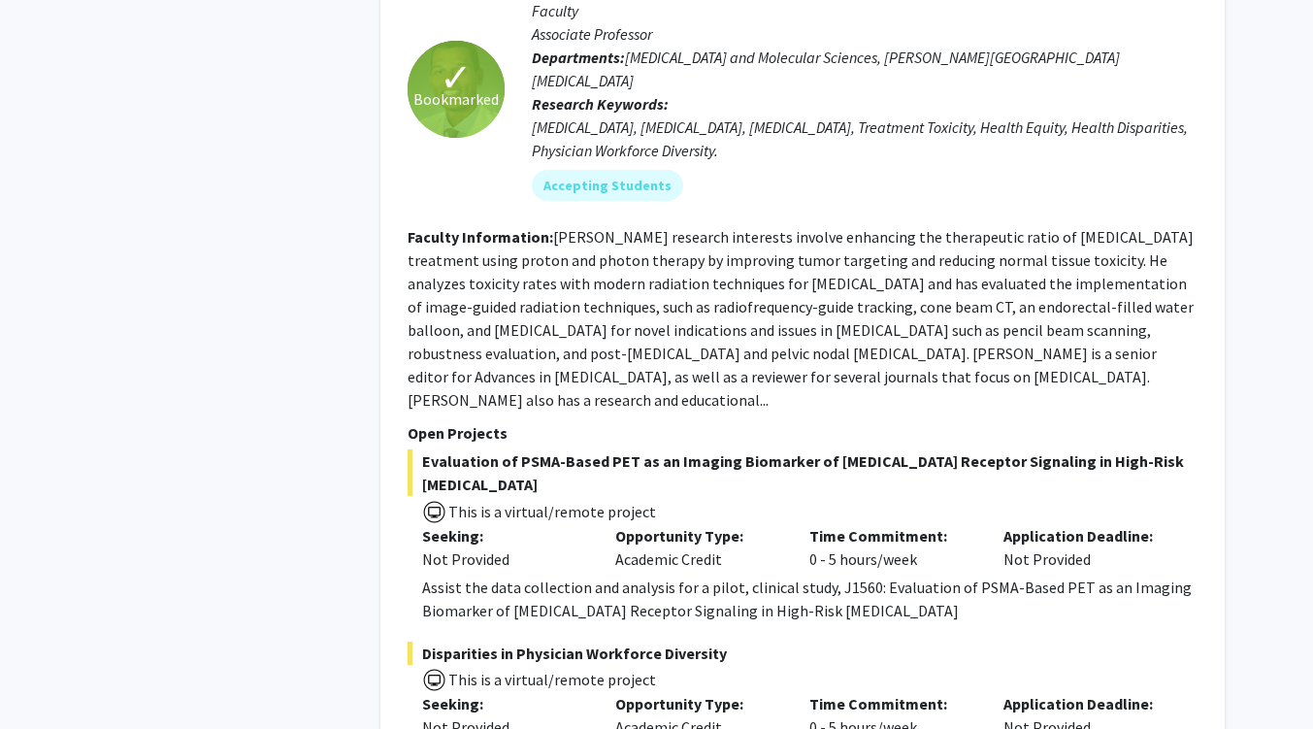
click at [727, 641] on div "Disparities in Physician Workforce Diversity This is a virtual/remote project S…" at bounding box center [803, 704] width 790 height 126
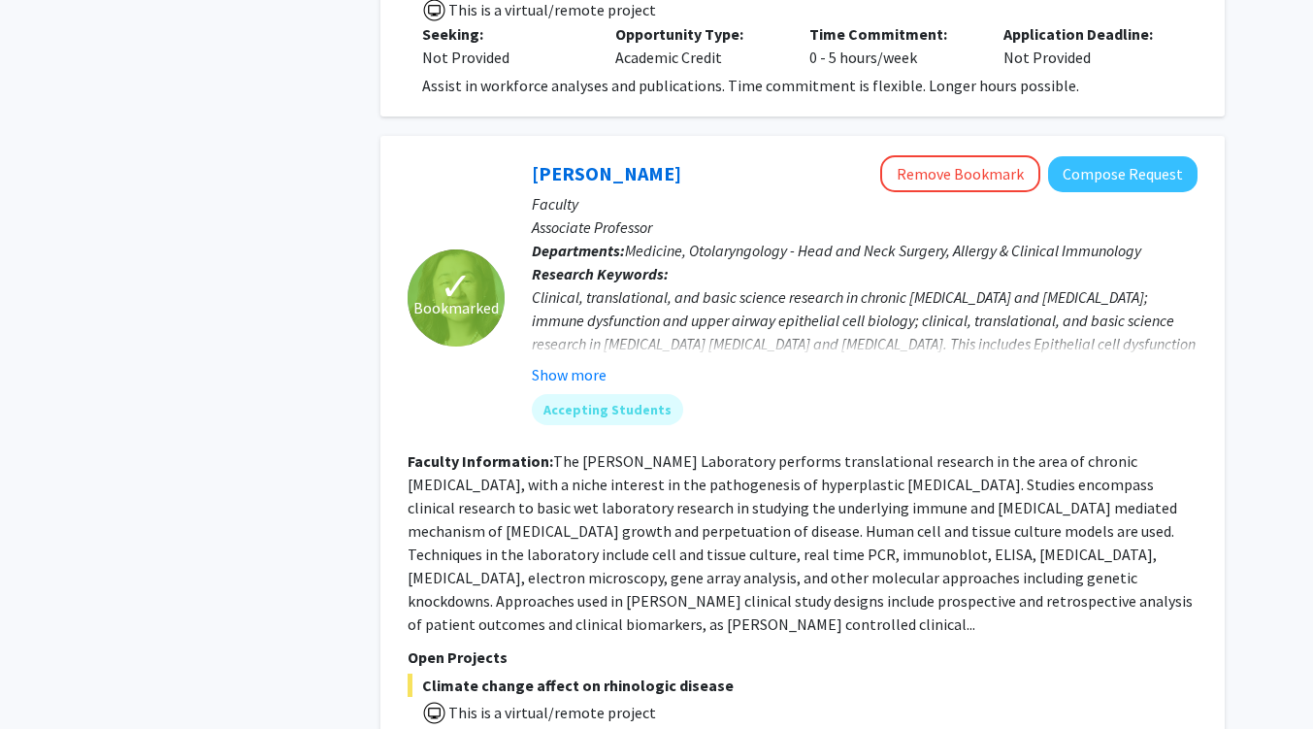
scroll to position [8945, 0]
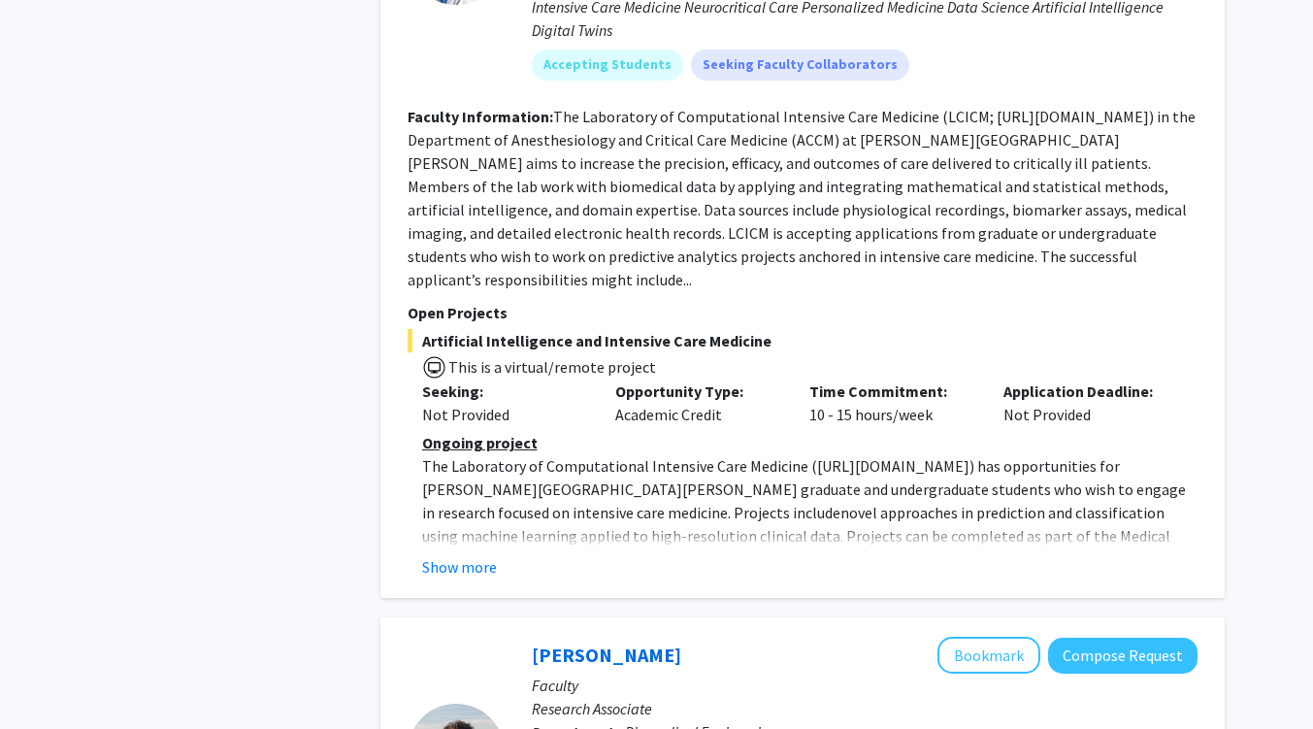
scroll to position [5699, 0]
click at [472, 554] on button "Show more" at bounding box center [459, 565] width 75 height 23
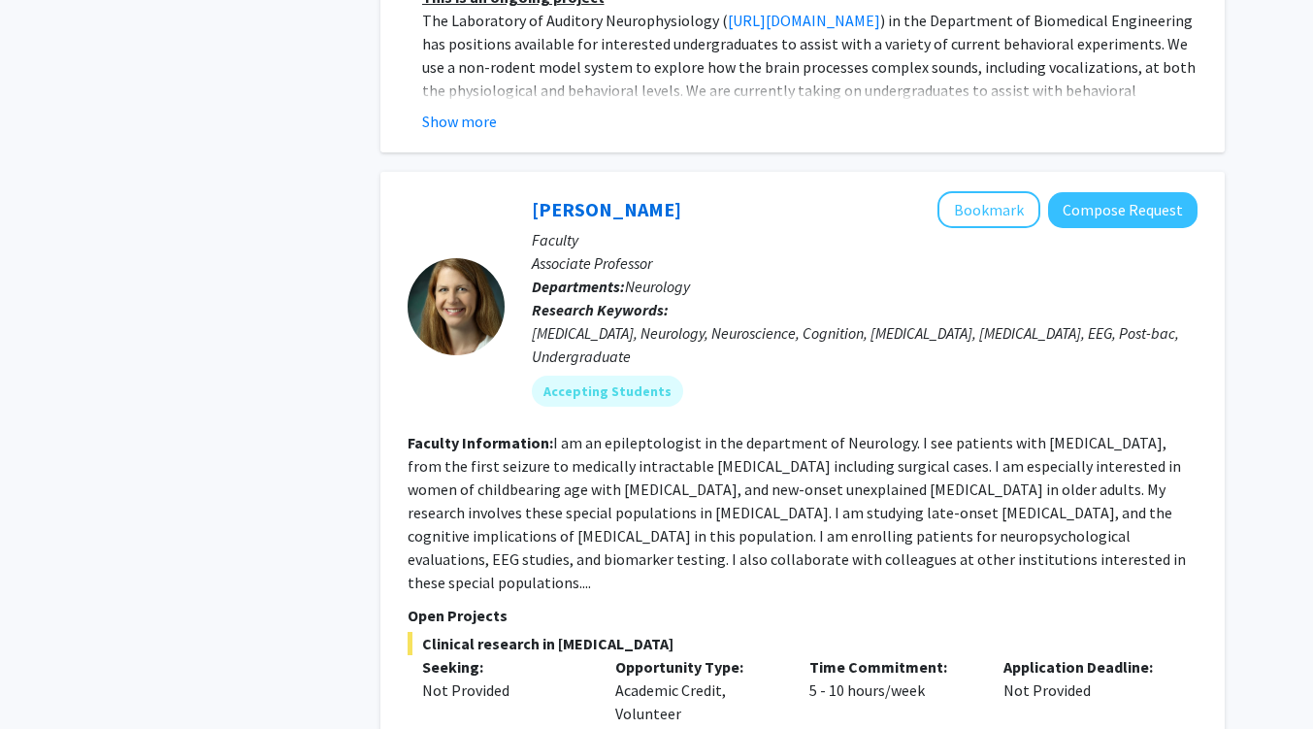
scroll to position [7029, 0]
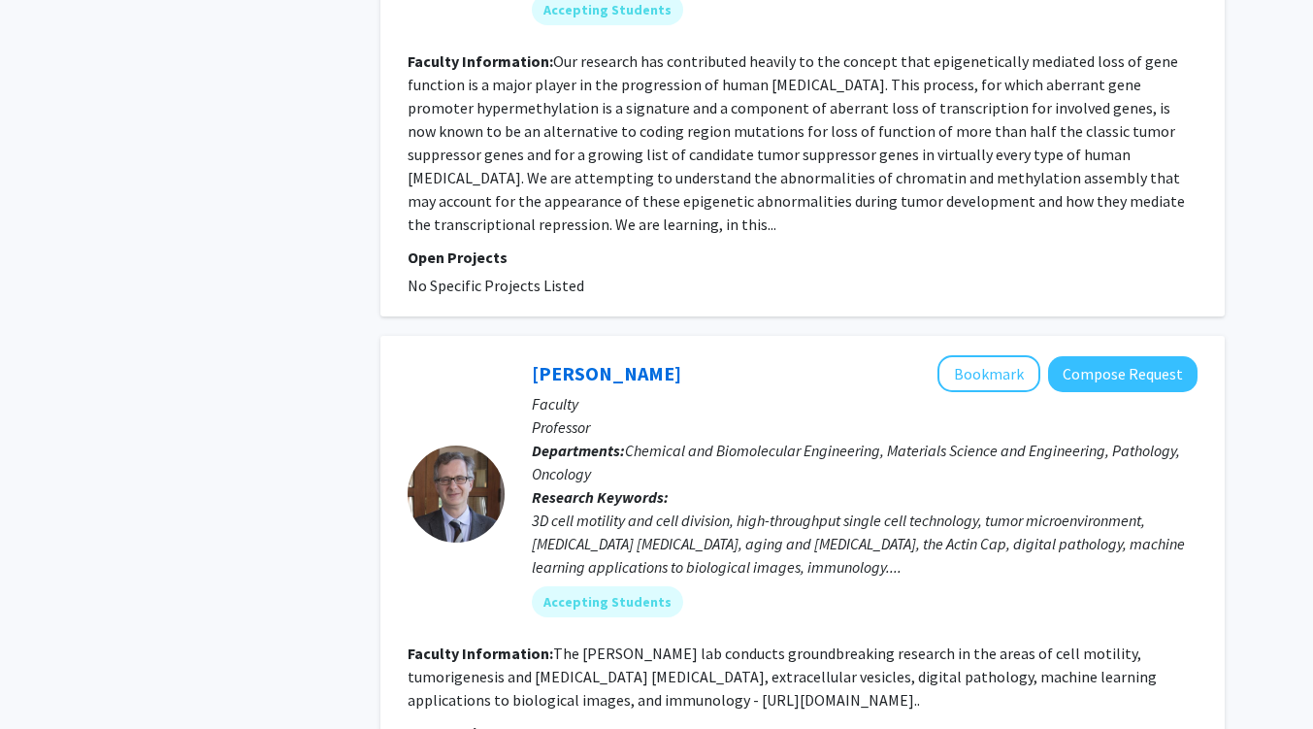
scroll to position [4968, 0]
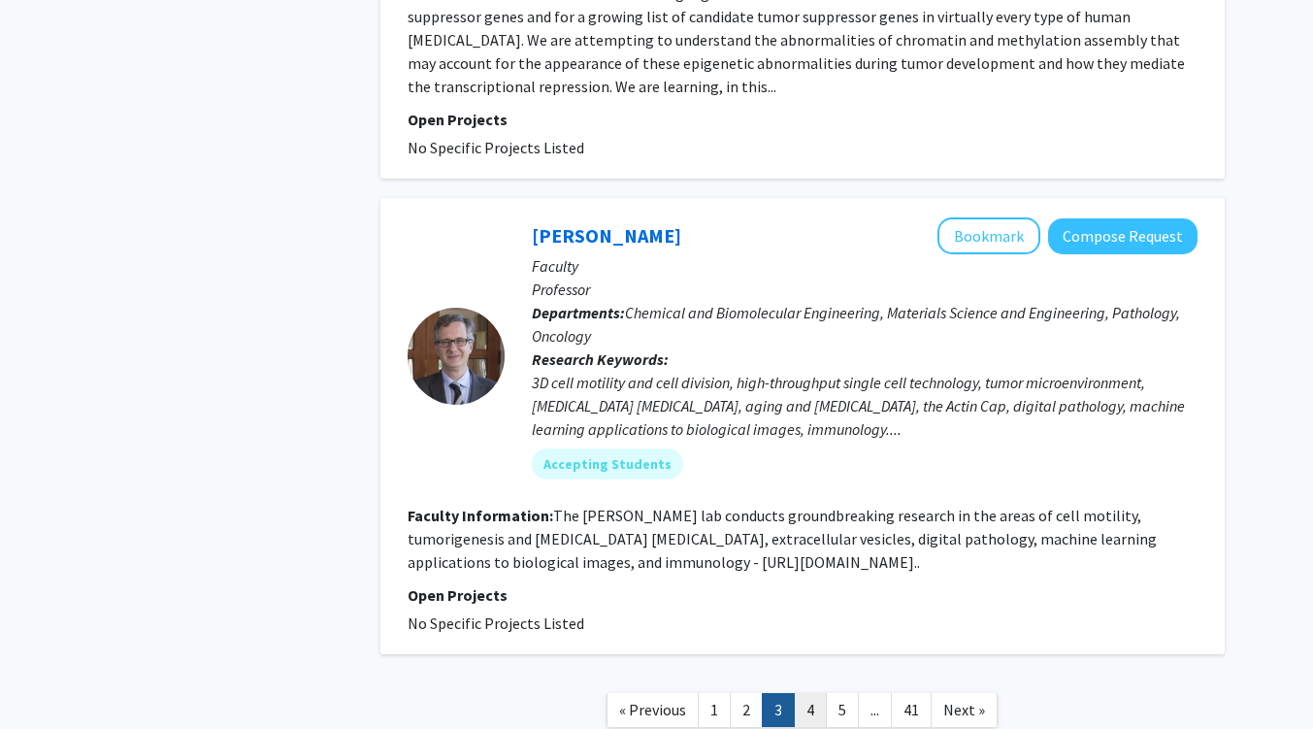
click at [808, 693] on link "4" at bounding box center [810, 710] width 33 height 34
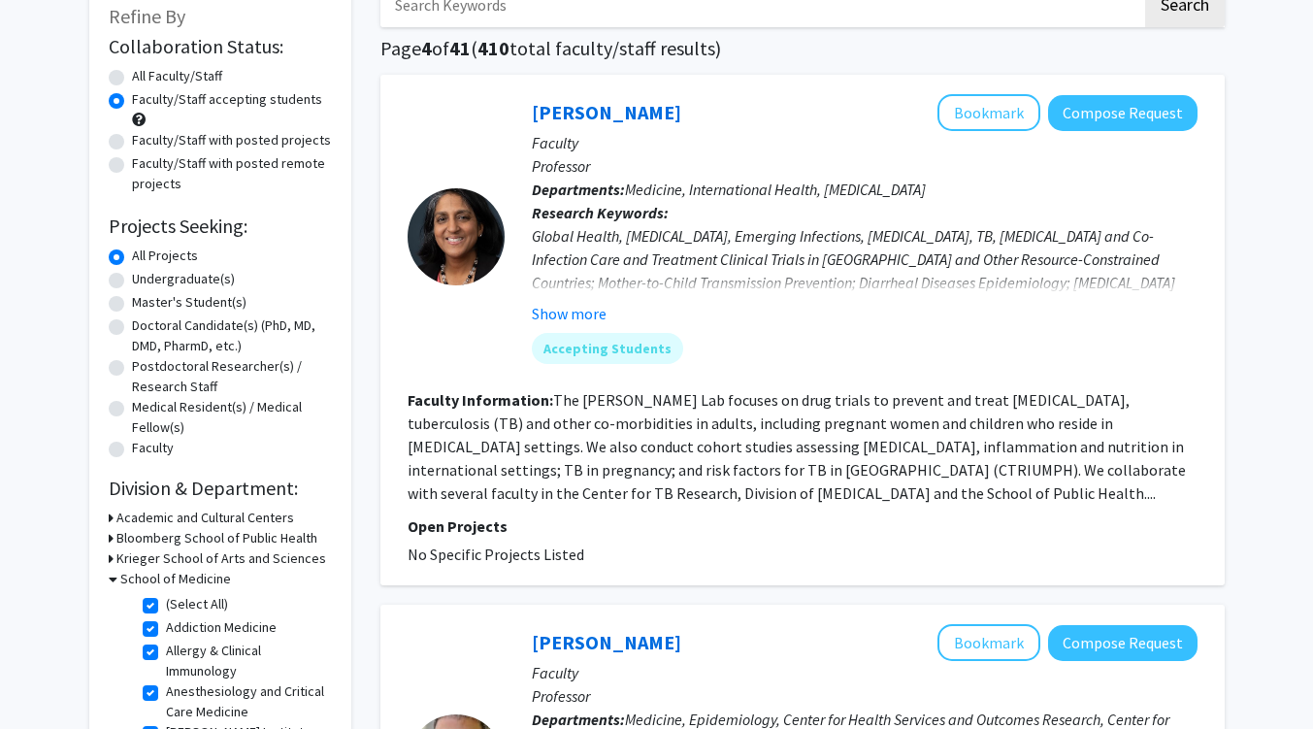
scroll to position [123, 0]
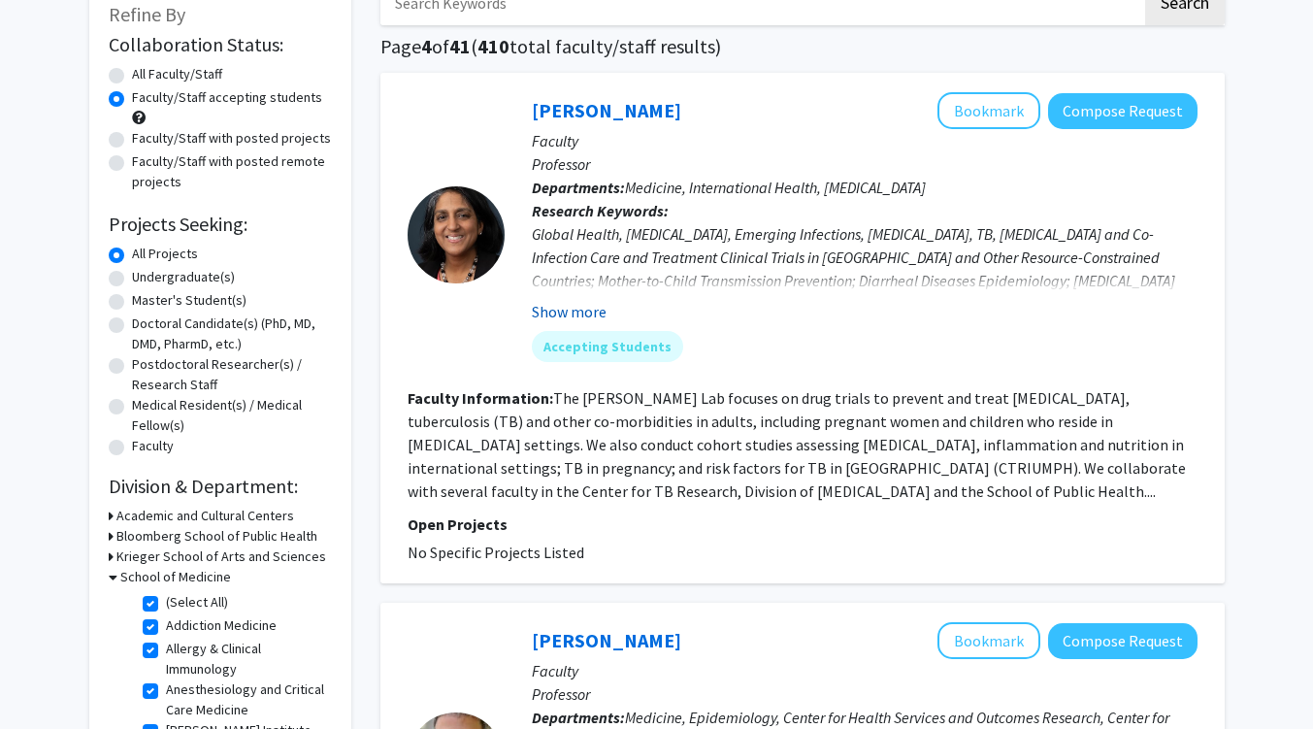
click at [571, 307] on button "Show more" at bounding box center [569, 311] width 75 height 23
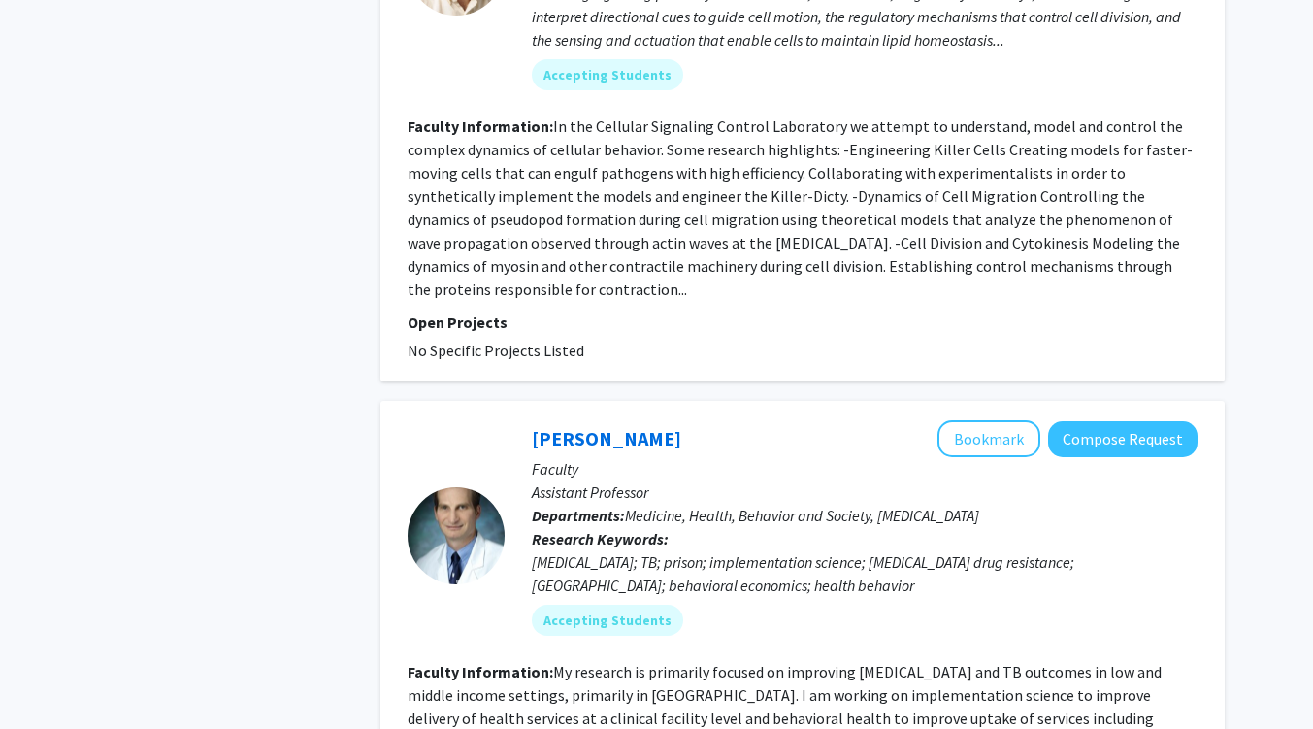
scroll to position [5031, 0]
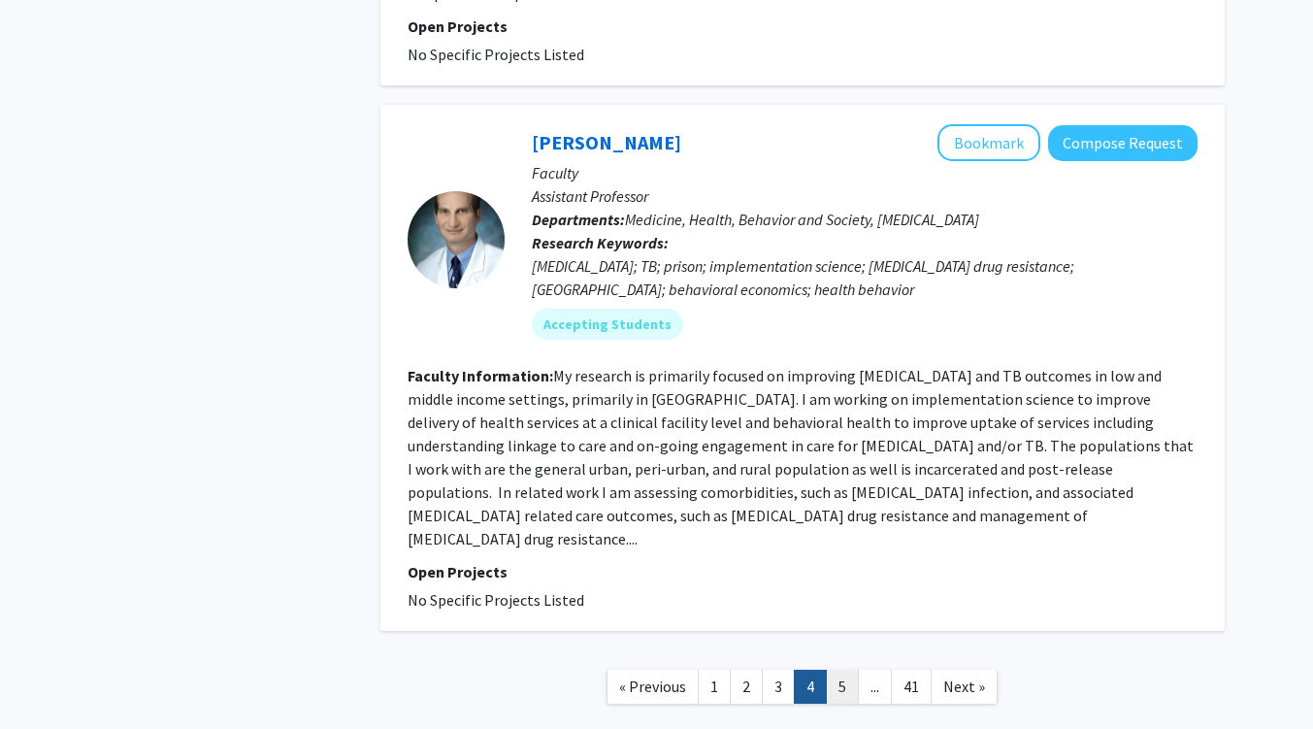
click at [839, 670] on link "5" at bounding box center [842, 687] width 33 height 34
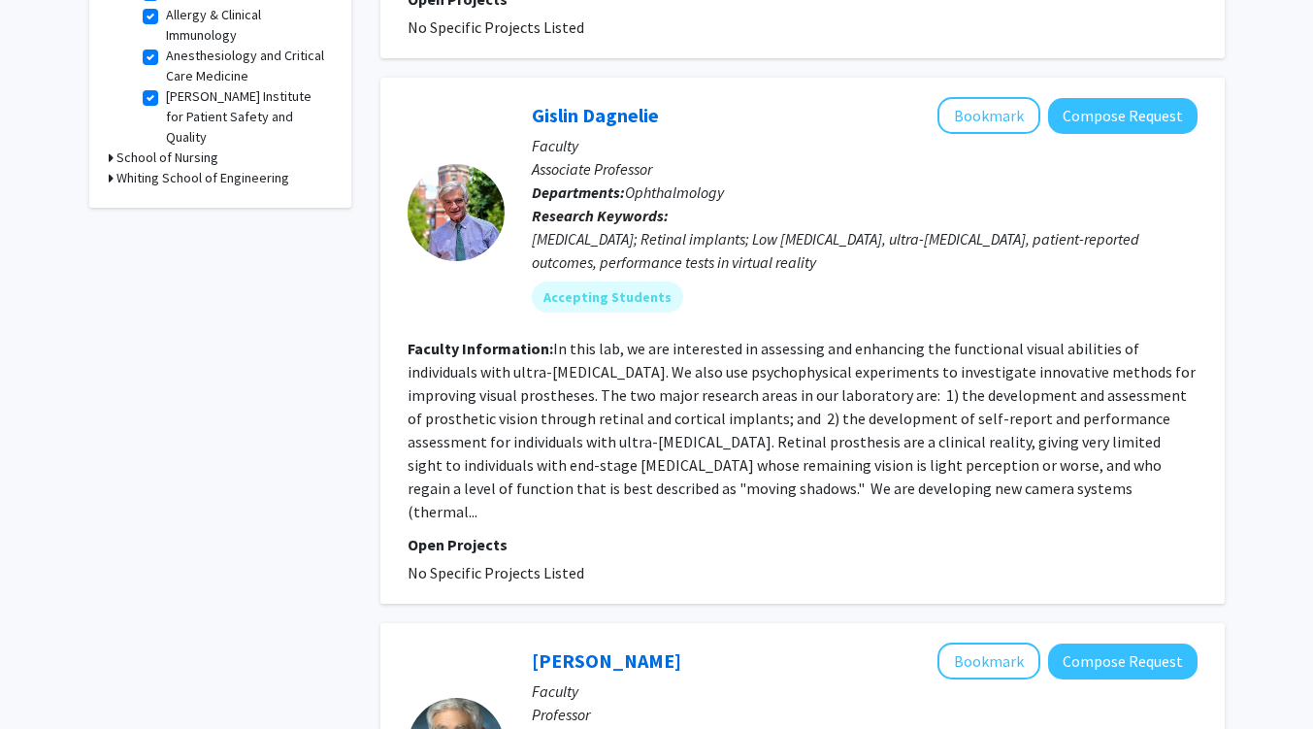
scroll to position [758, 0]
click at [839, 641] on div "Peter Devreotes Bookmark Compose Request" at bounding box center [865, 659] width 666 height 37
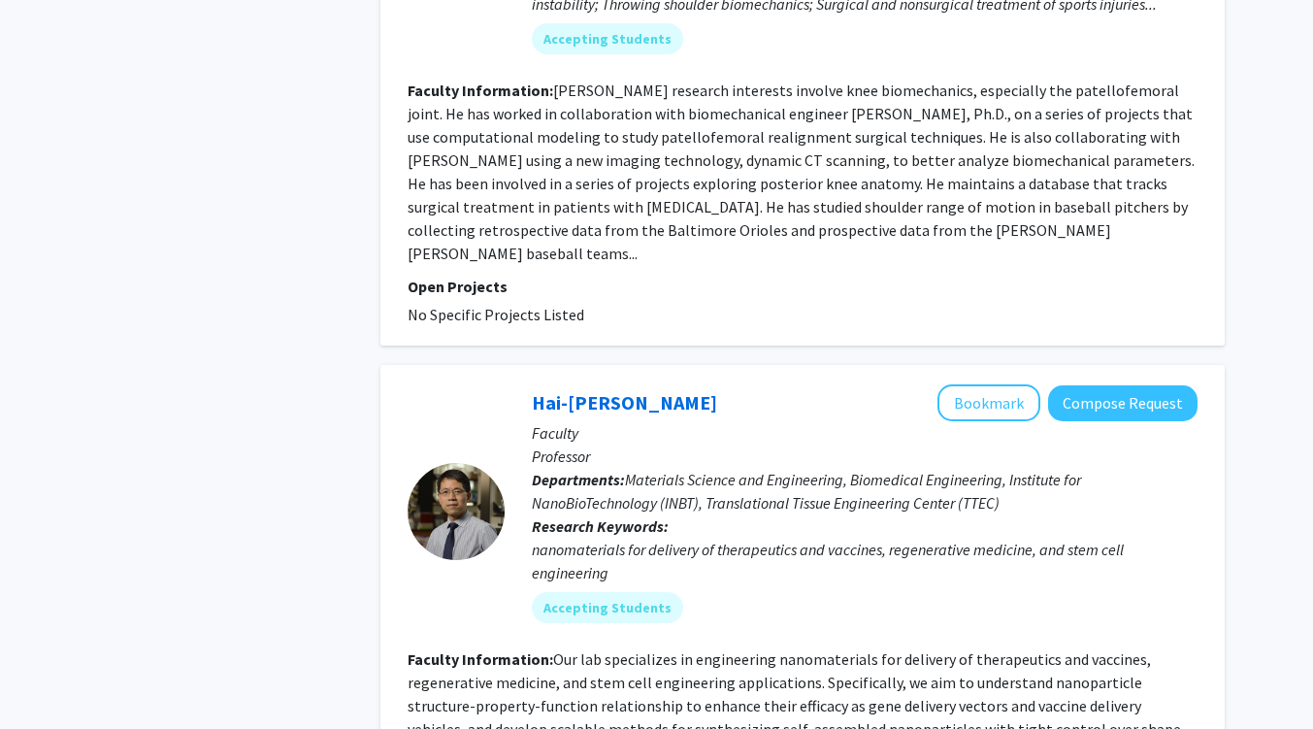
scroll to position [4719, 0]
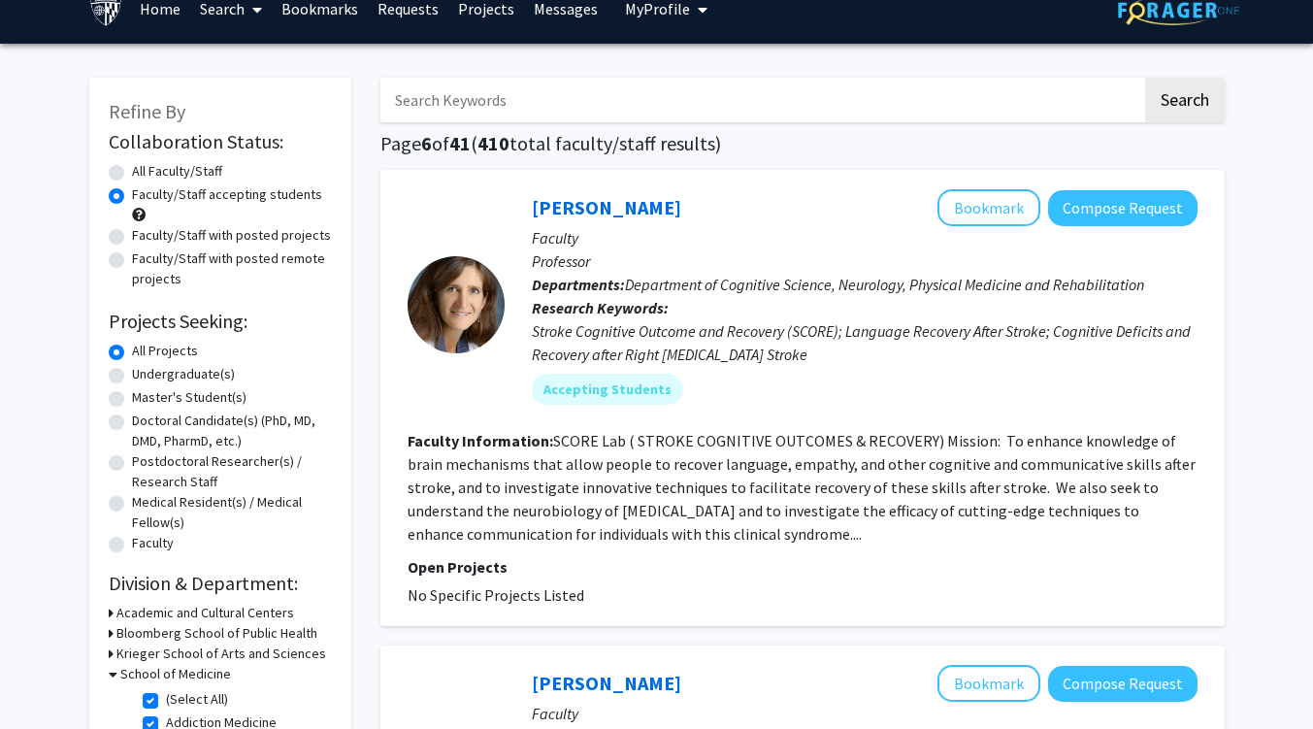
scroll to position [27, 0]
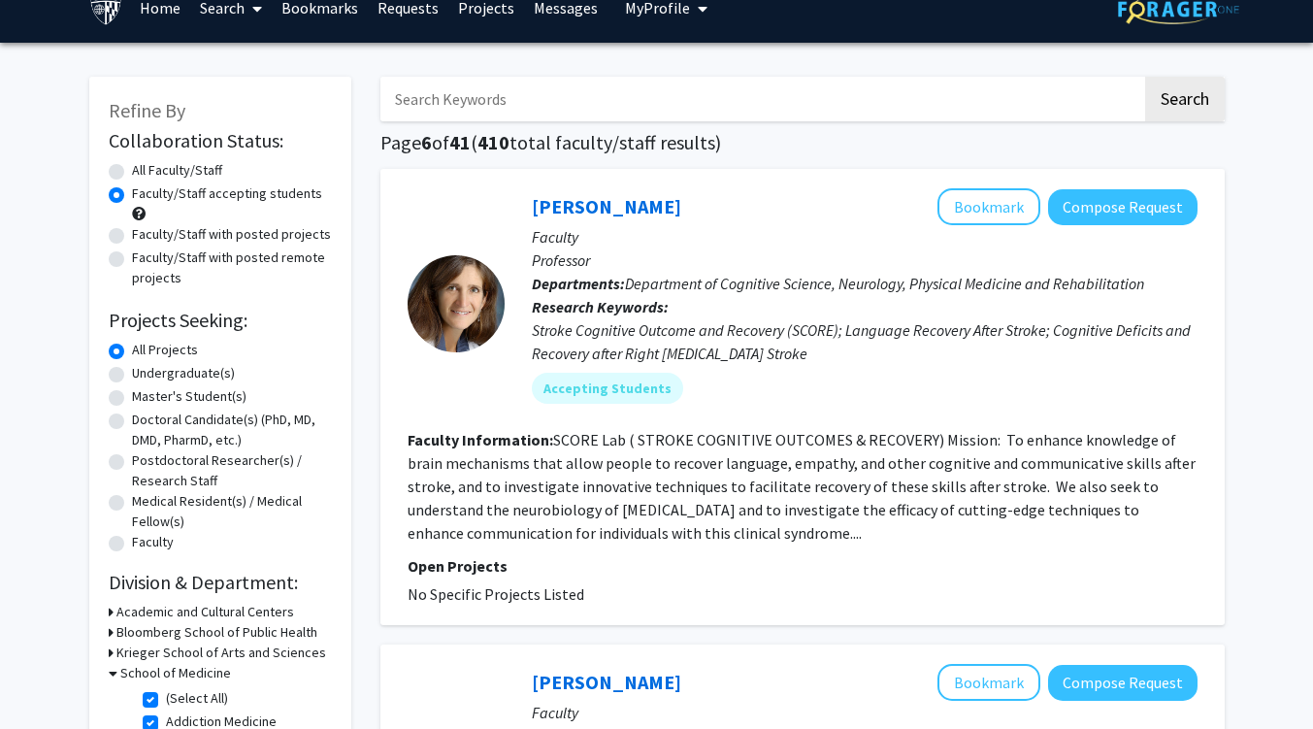
click at [823, 496] on section "Faculty Information: SCORE Lab ( STROKE COGNITIVE OUTCOMES & RECOVERY) Mission:…" at bounding box center [803, 486] width 790 height 116
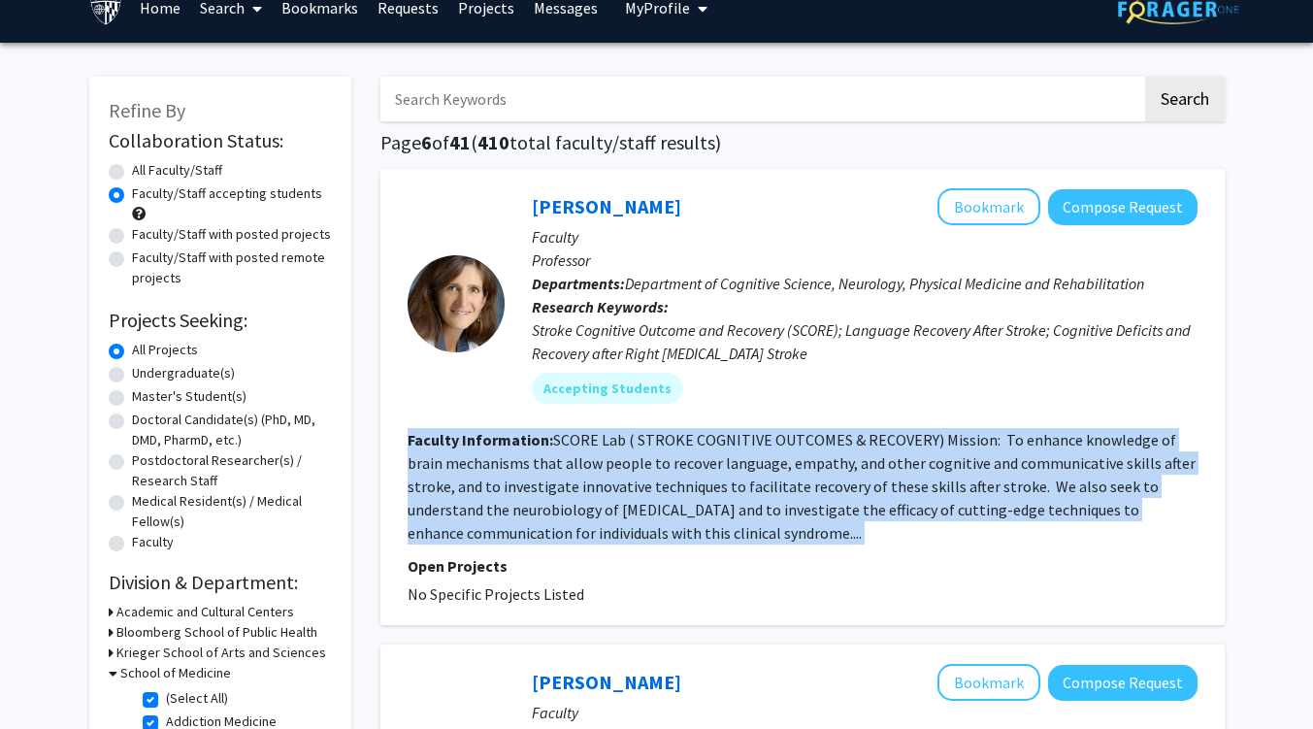
click at [823, 496] on section "Faculty Information: SCORE Lab ( STROKE COGNITIVE OUTCOMES & RECOVERY) Mission:…" at bounding box center [803, 486] width 790 height 116
click at [935, 494] on fg-read-more "SCORE Lab ( STROKE COGNITIVE OUTCOMES & RECOVERY) Mission: To enhance knowledge…" at bounding box center [802, 486] width 788 height 113
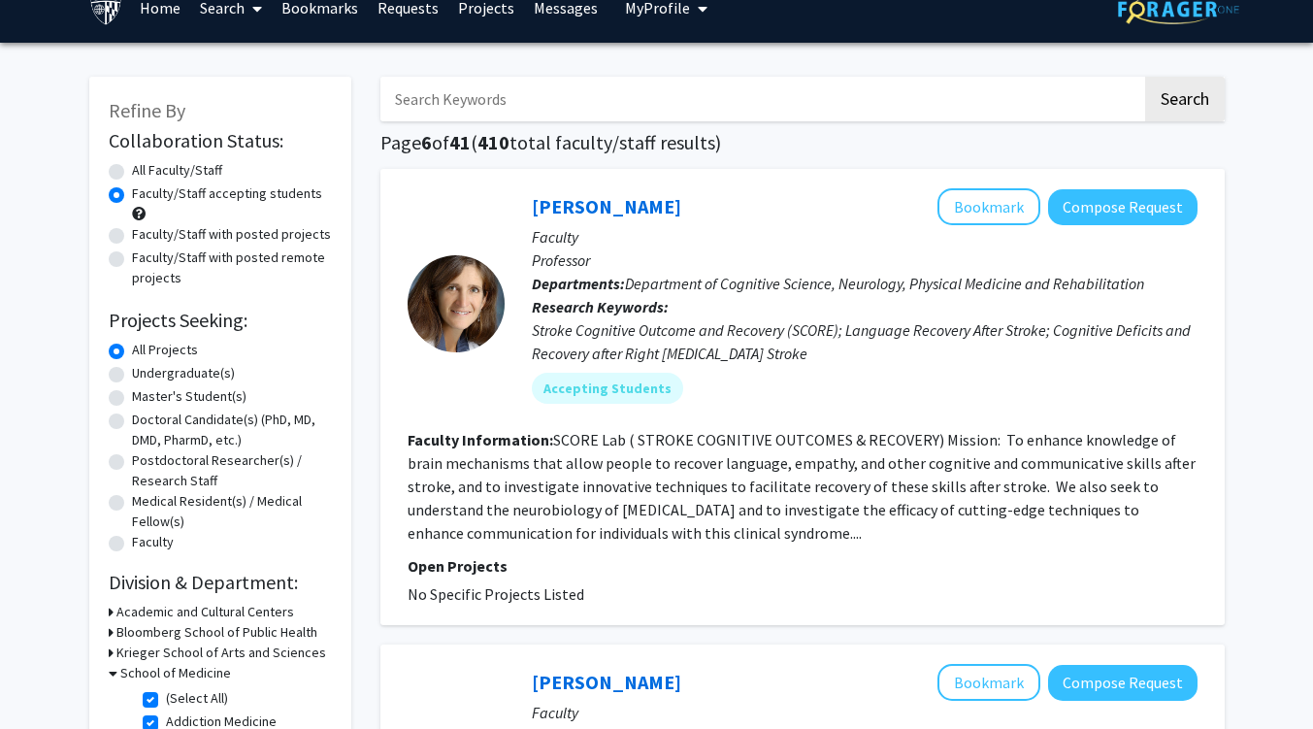
click at [802, 487] on fg-read-more "SCORE Lab ( STROKE COGNITIVE OUTCOMES & RECOVERY) Mission: To enhance knowledge…" at bounding box center [802, 486] width 788 height 113
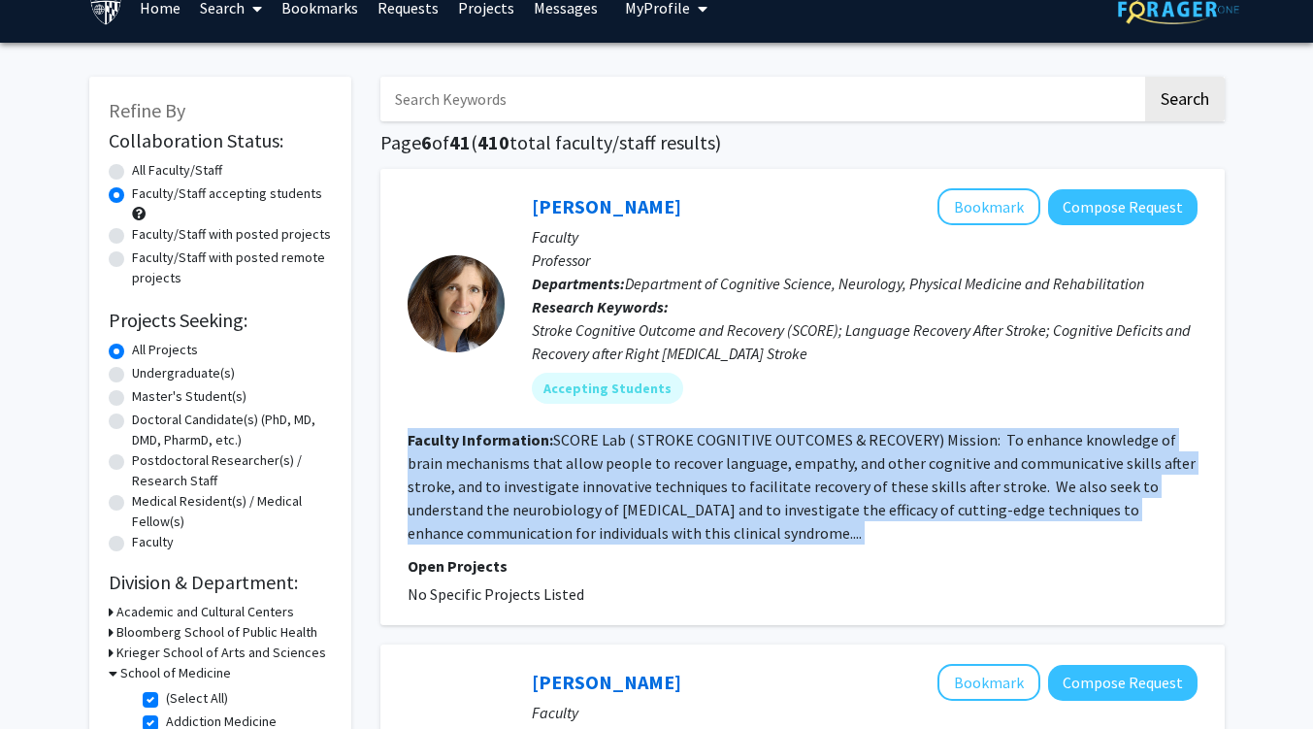
click at [802, 487] on fg-read-more "SCORE Lab ( STROKE COGNITIVE OUTCOMES & RECOVERY) Mission: To enhance knowledge…" at bounding box center [802, 486] width 788 height 113
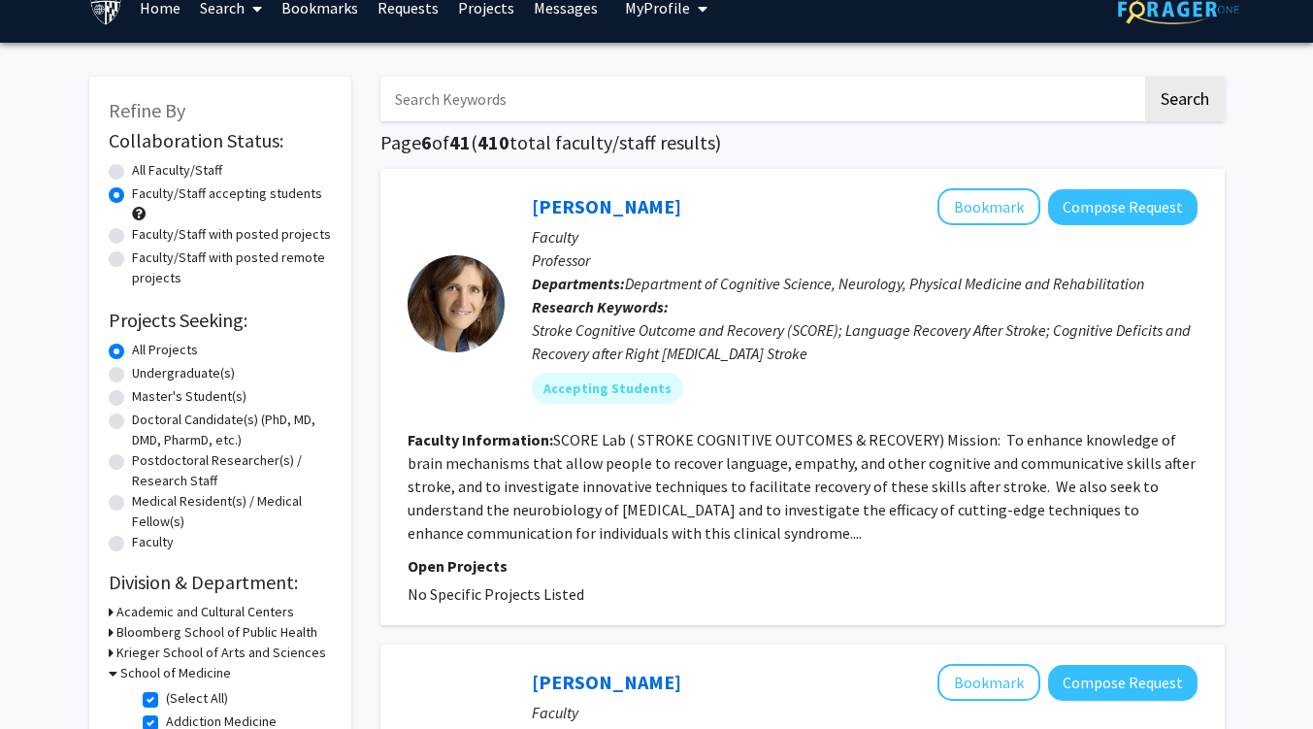
click at [893, 551] on fg-search-faculty "Argye Hillis Bookmark Compose Request Faculty Professor Departments: Department…" at bounding box center [803, 396] width 790 height 417
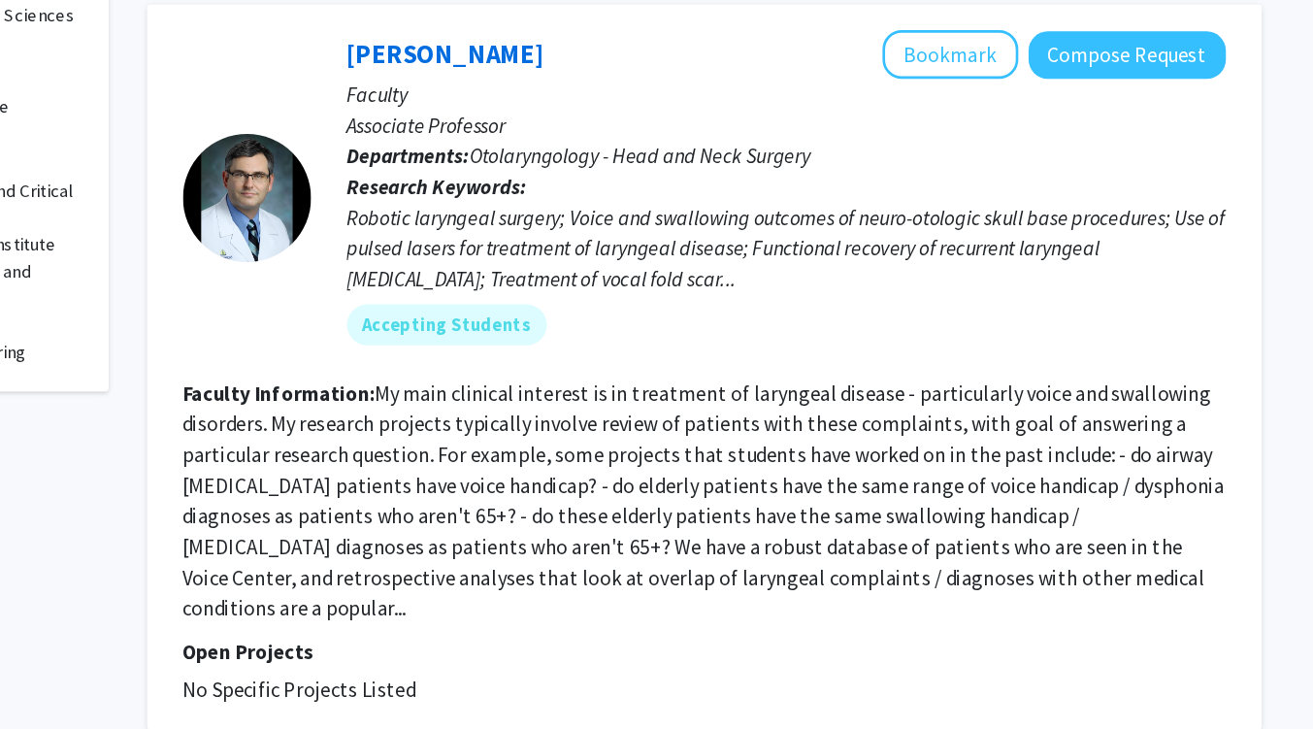
scroll to position [665, 0]
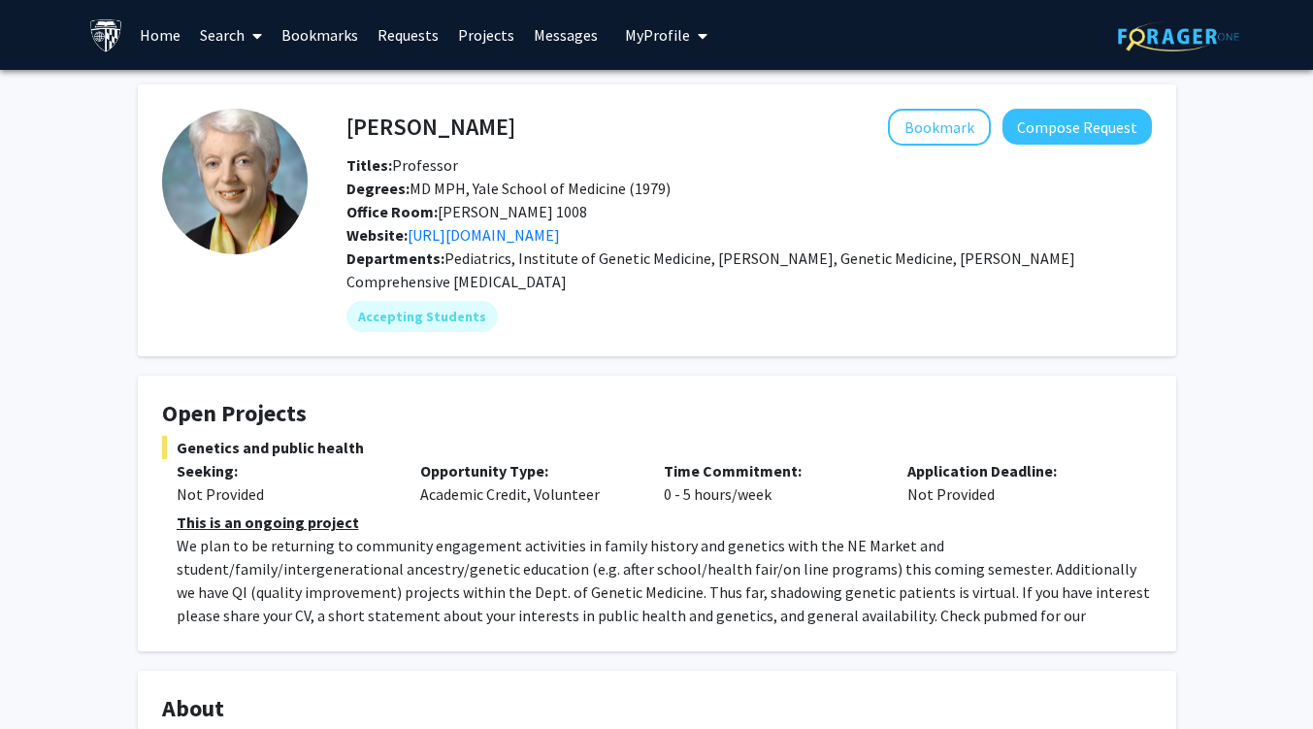
click at [472, 120] on h4 "Joann Bodurtha" at bounding box center [430, 127] width 169 height 36
click at [472, 120] on h4 "[PERSON_NAME]" at bounding box center [430, 127] width 169 height 36
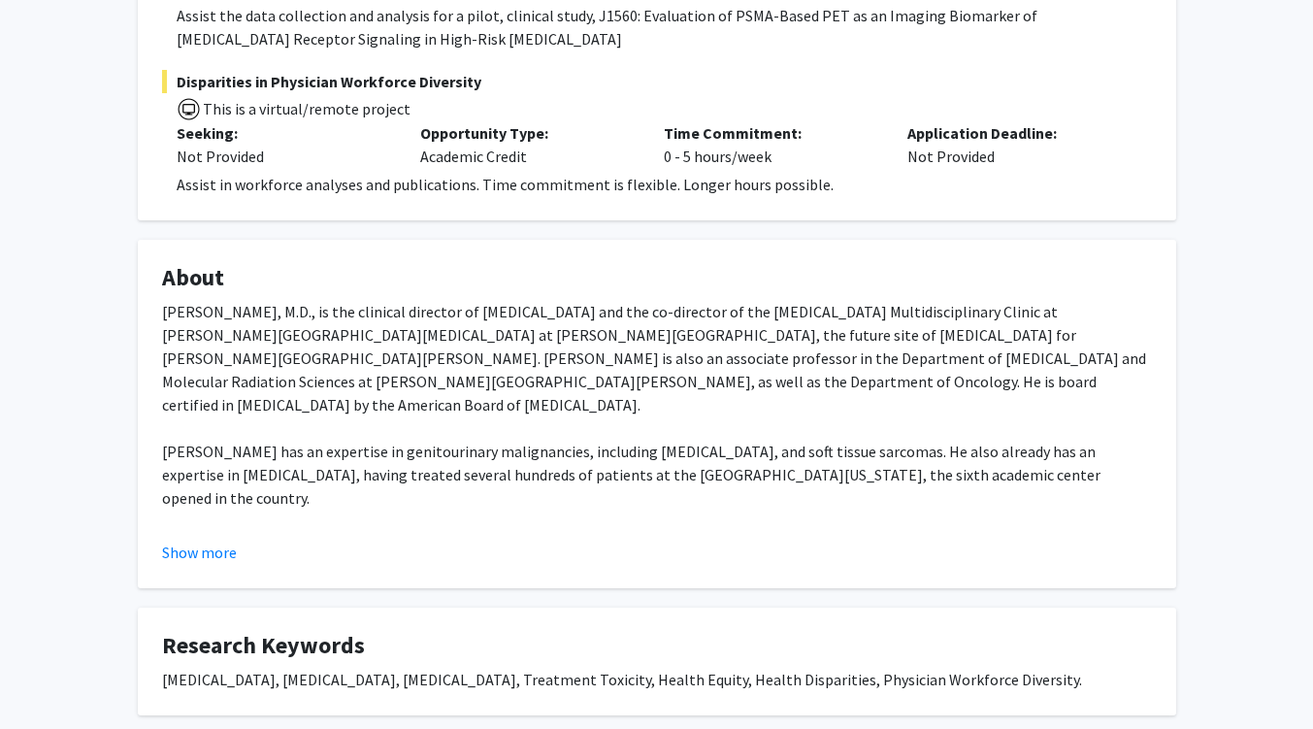
scroll to position [516, 0]
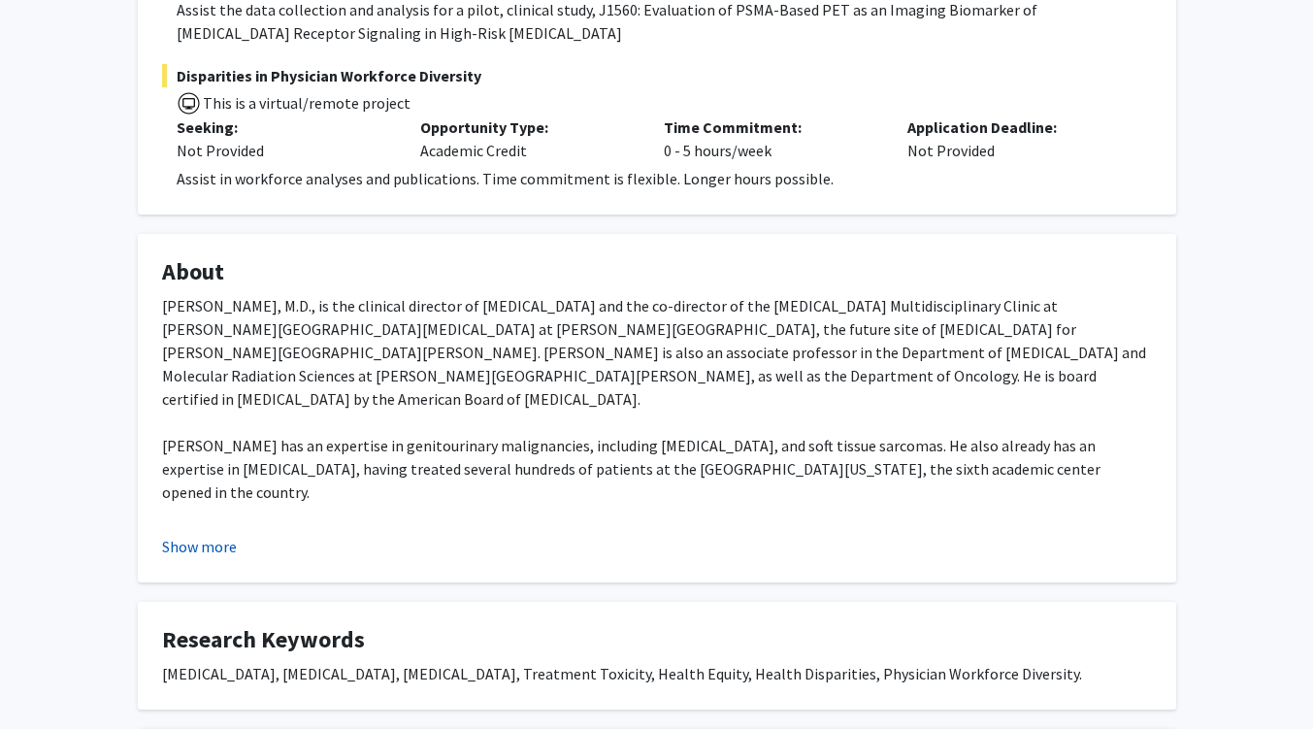
click at [221, 543] on button "Show more" at bounding box center [199, 546] width 75 height 23
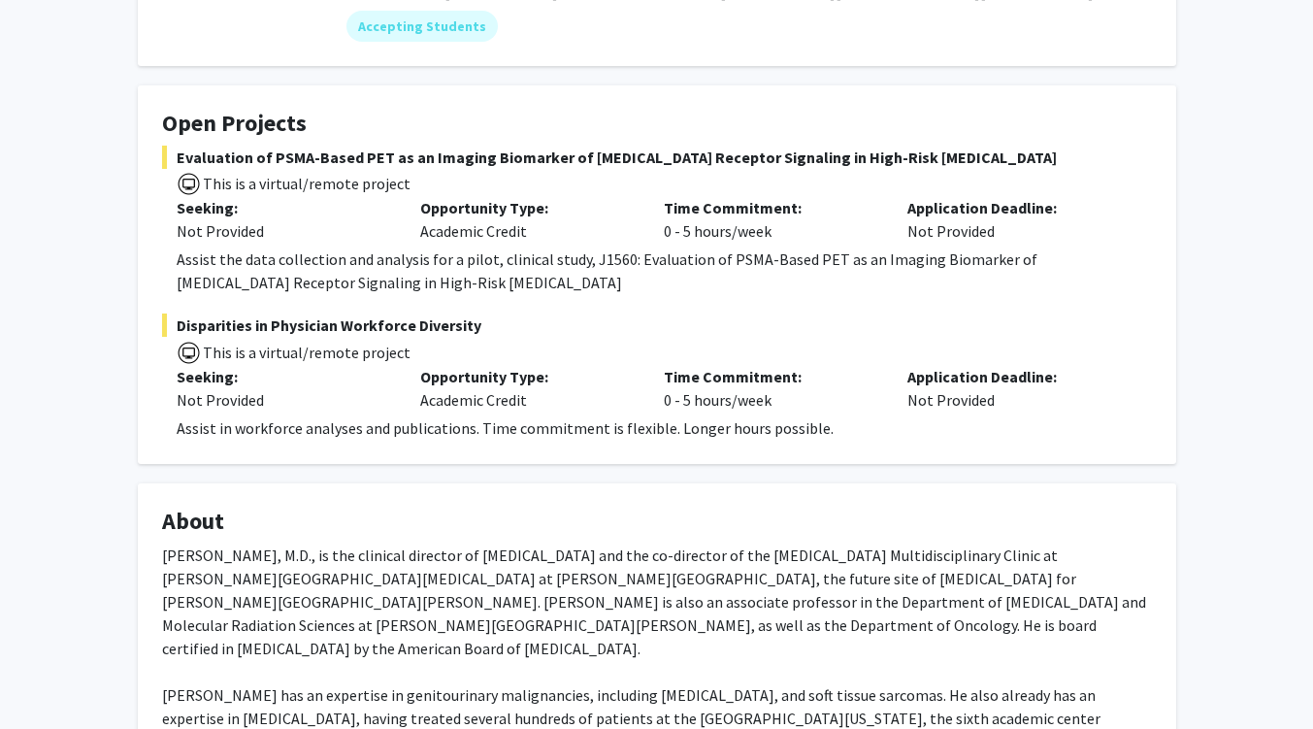
scroll to position [266, 0]
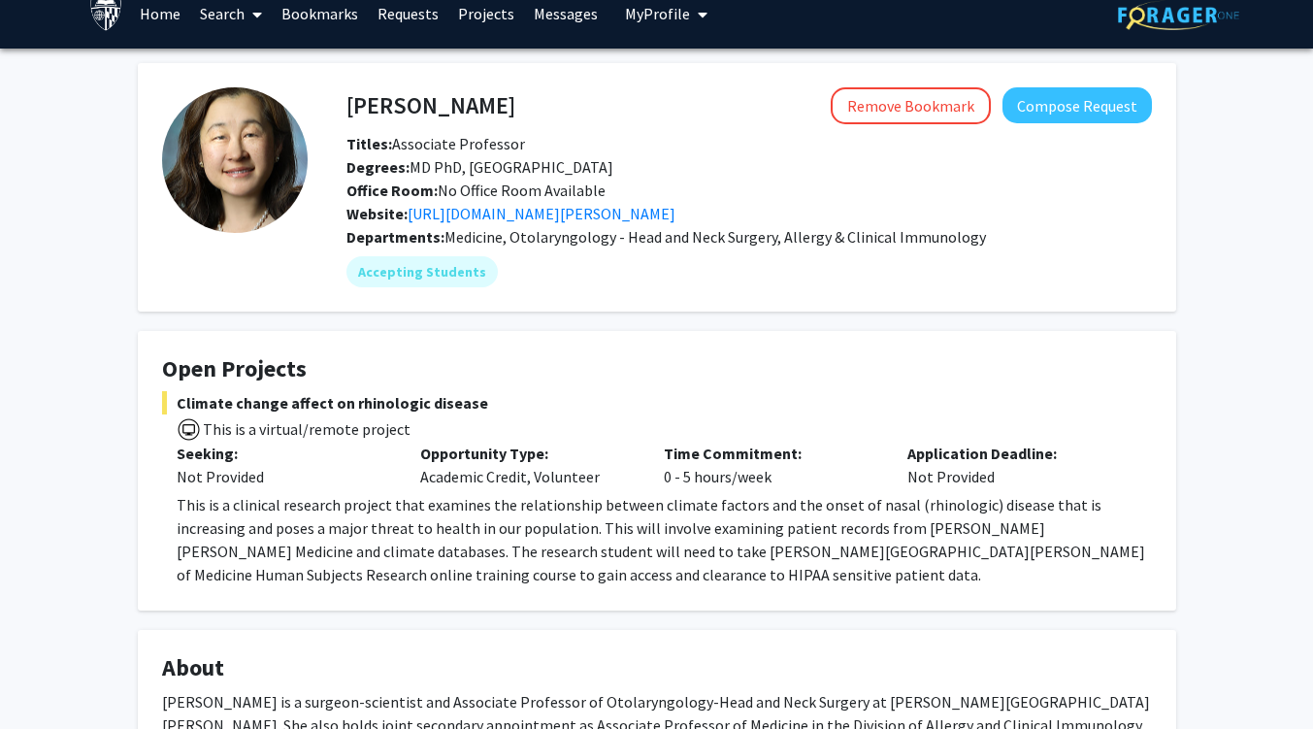
scroll to position [22, 0]
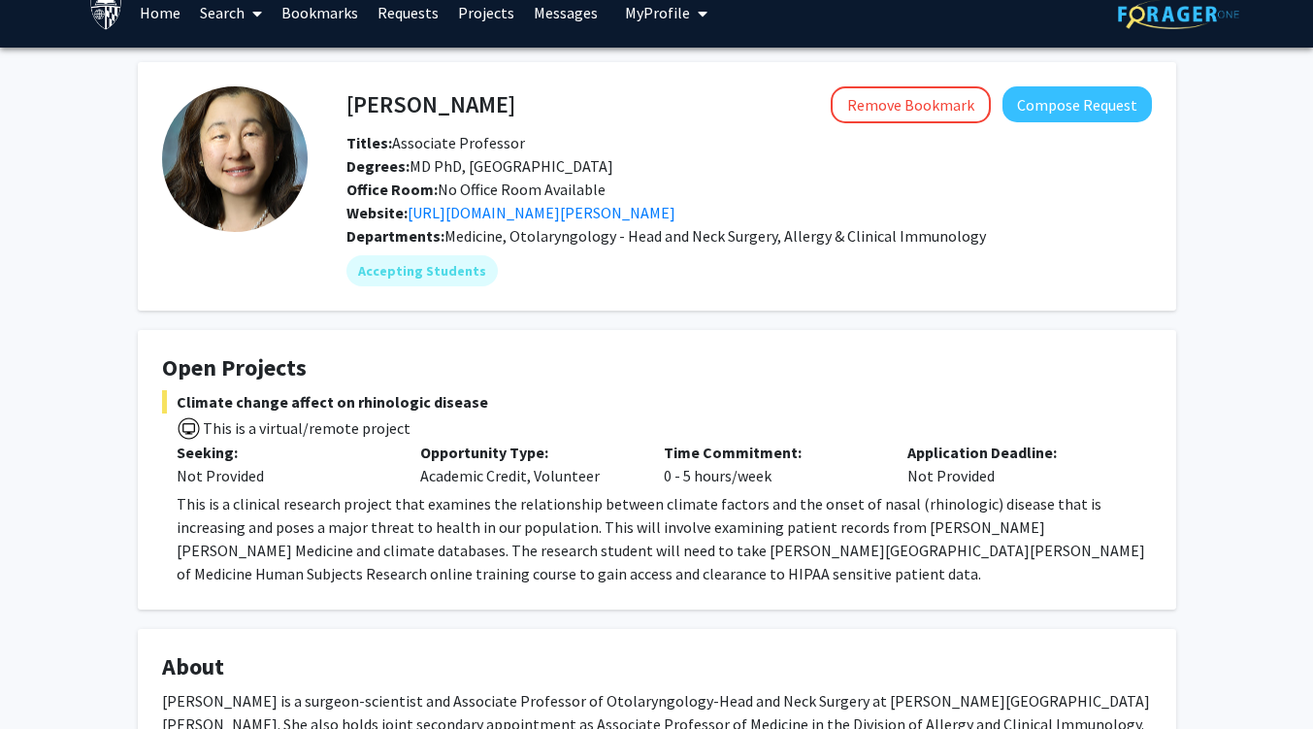
click at [626, 508] on p "This is a clinical research project that examines the relationship between clim…" at bounding box center [664, 538] width 975 height 93
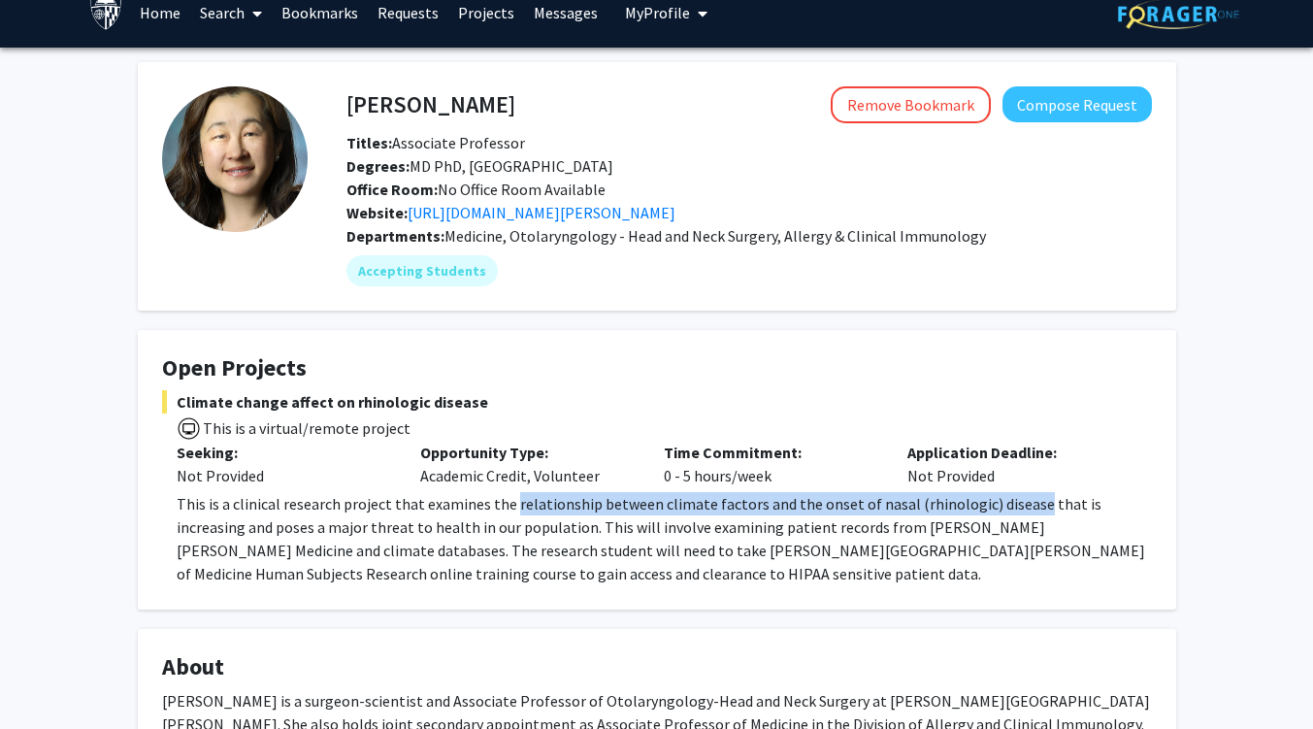
drag, startPoint x: 508, startPoint y: 506, endPoint x: 1014, endPoint y: 504, distance: 506.6
click at [1014, 504] on p "This is a clinical research project that examines the relationship between clim…" at bounding box center [664, 538] width 975 height 93
copy p "relationship between climate factors and the onset of nasal (rhinologic) disease"
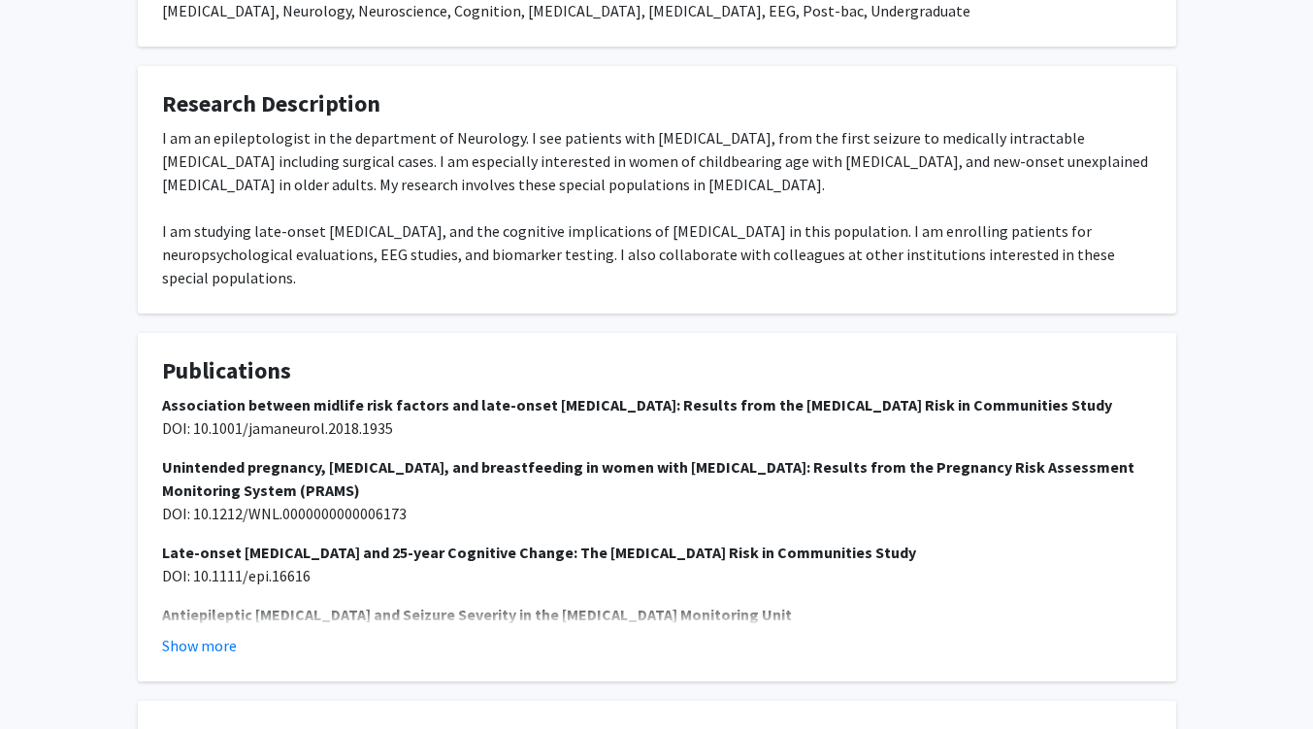
scroll to position [806, 0]
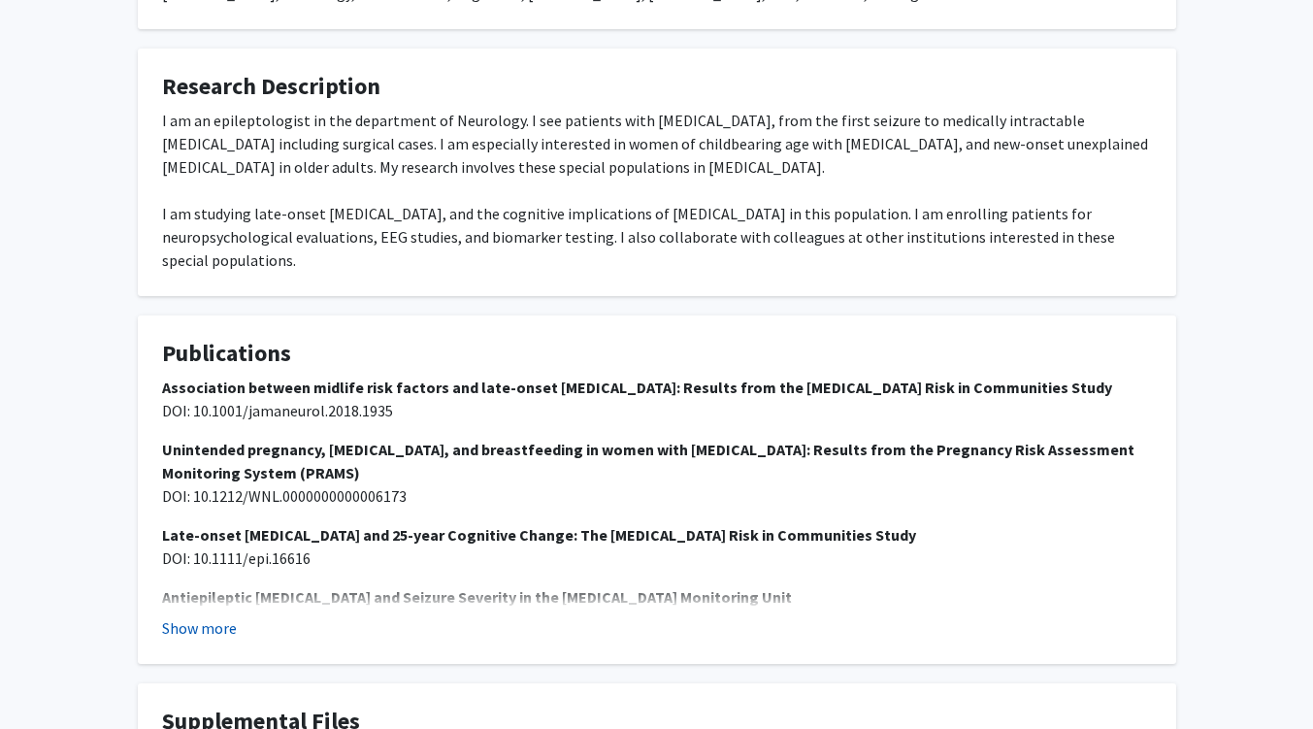
click at [191, 616] on button "Show more" at bounding box center [199, 627] width 75 height 23
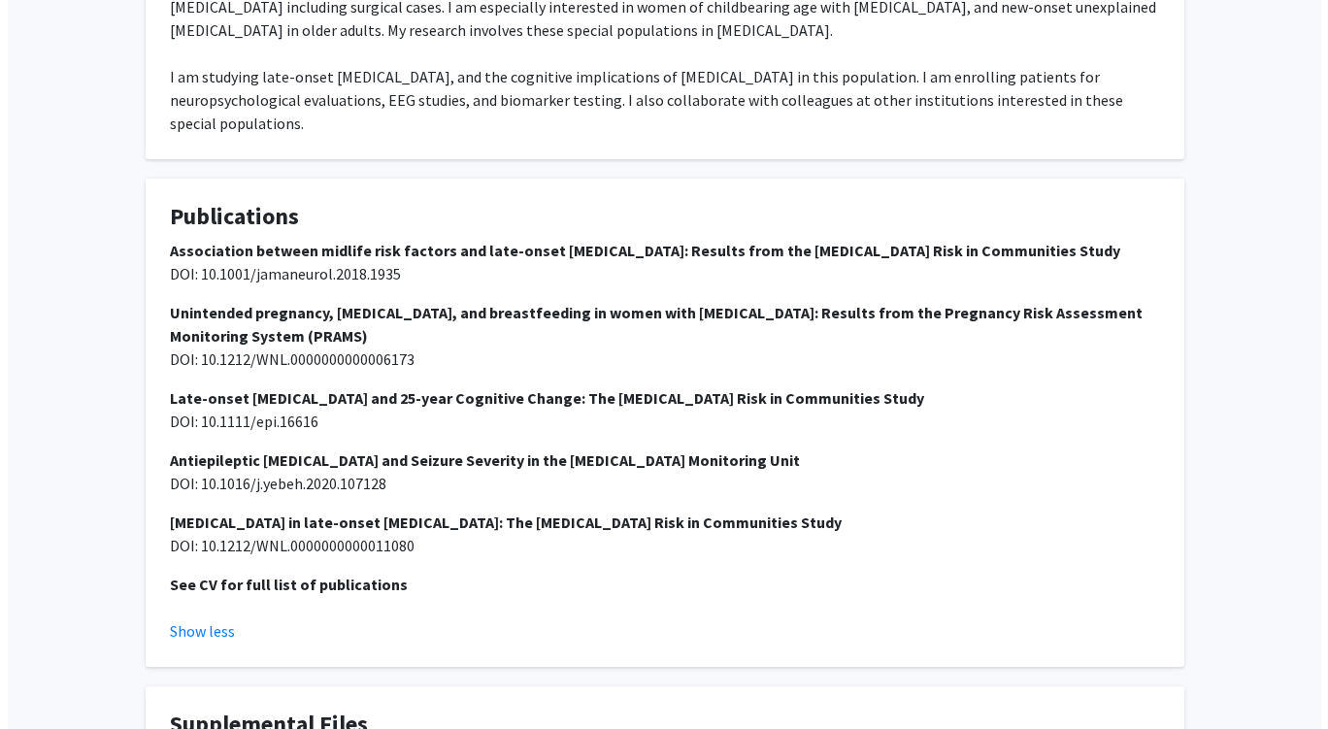
scroll to position [1119, 0]
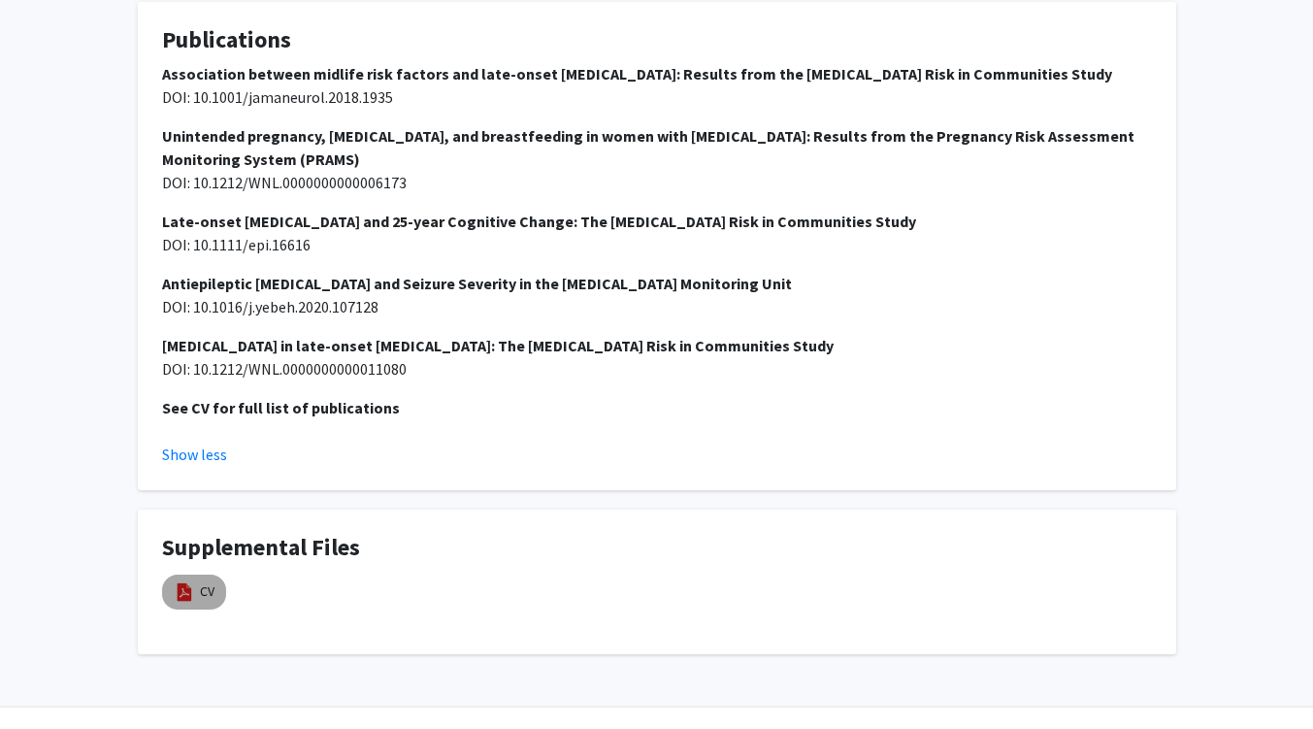
click at [210, 575] on mat-chip "CV" at bounding box center [194, 592] width 64 height 35
click at [205, 581] on link "CV" at bounding box center [207, 591] width 15 height 20
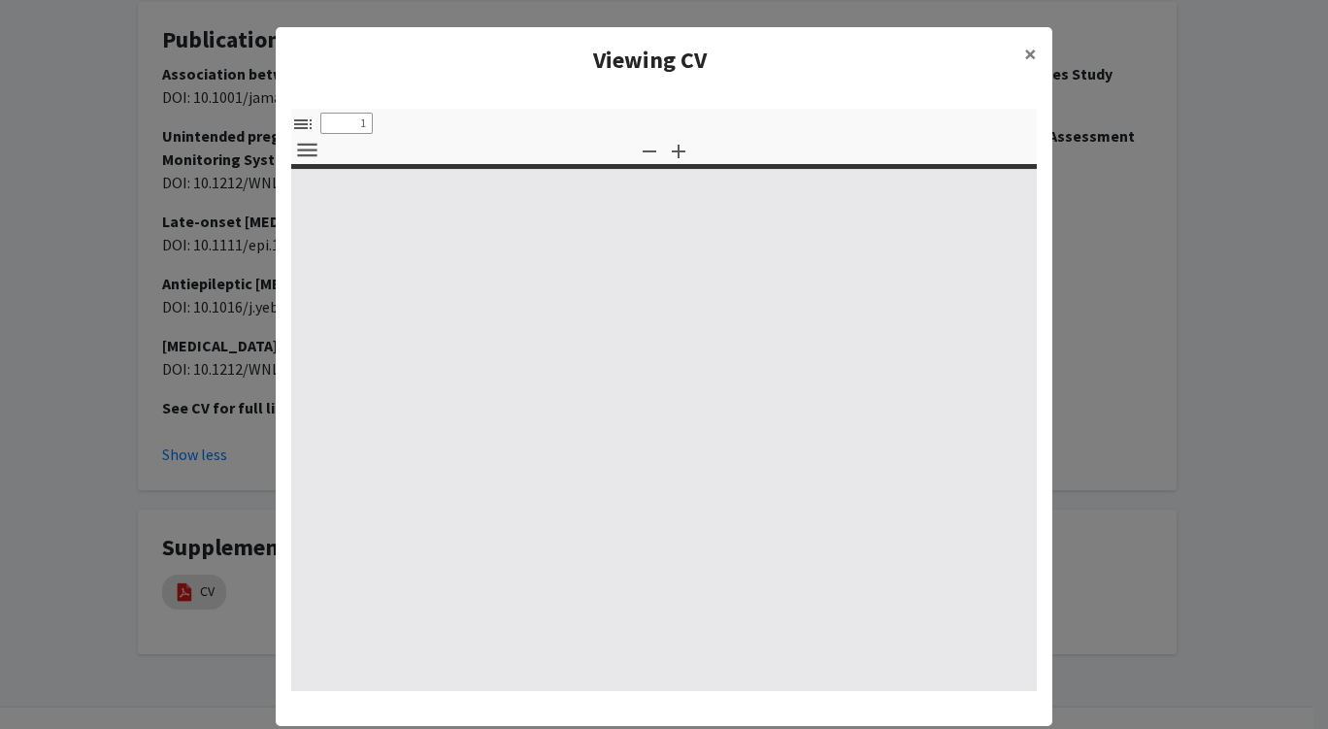
type input "0"
select select "custom"
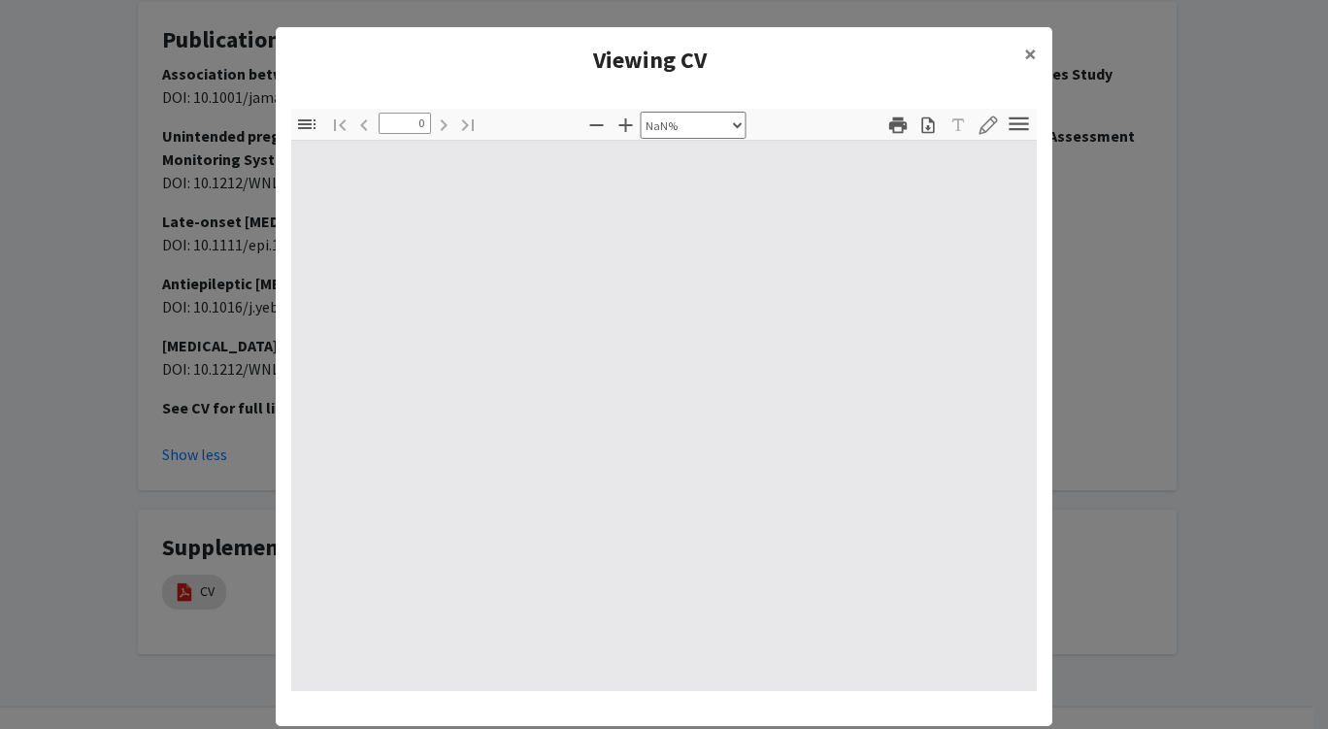
type input "1"
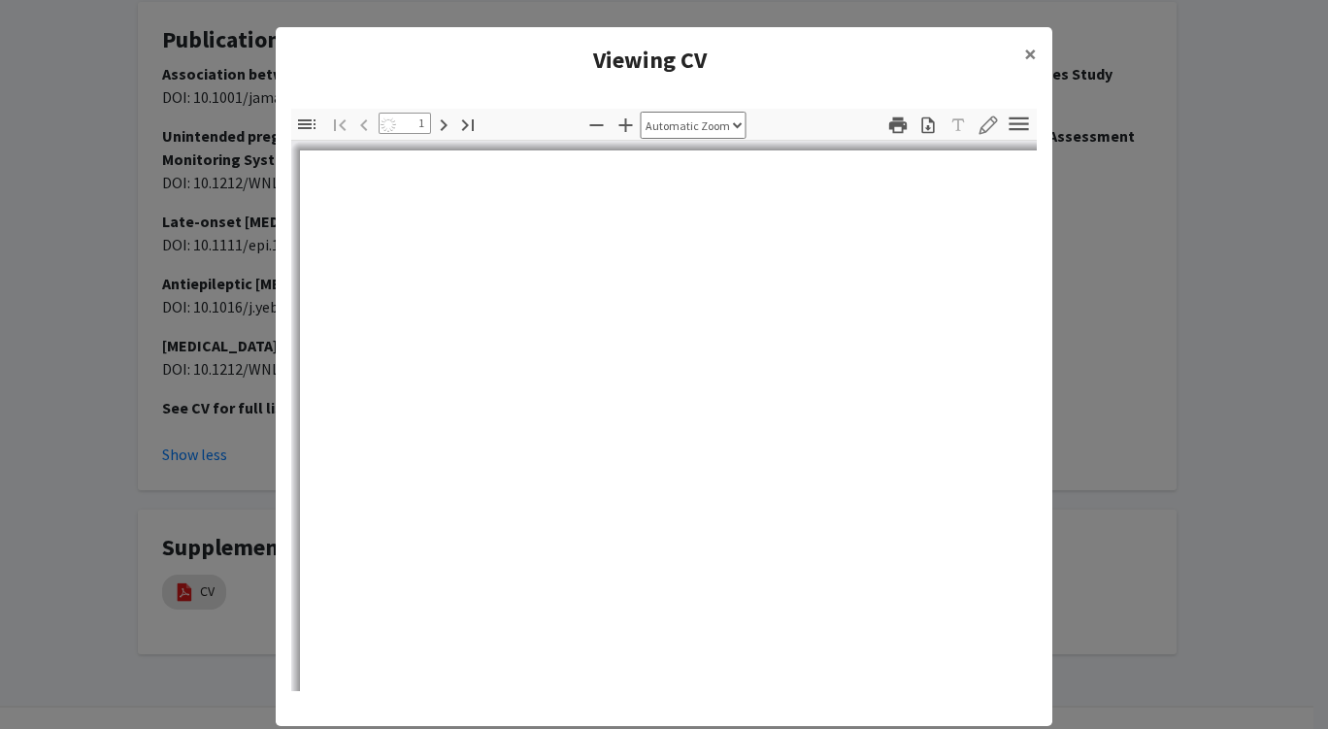
select select "auto"
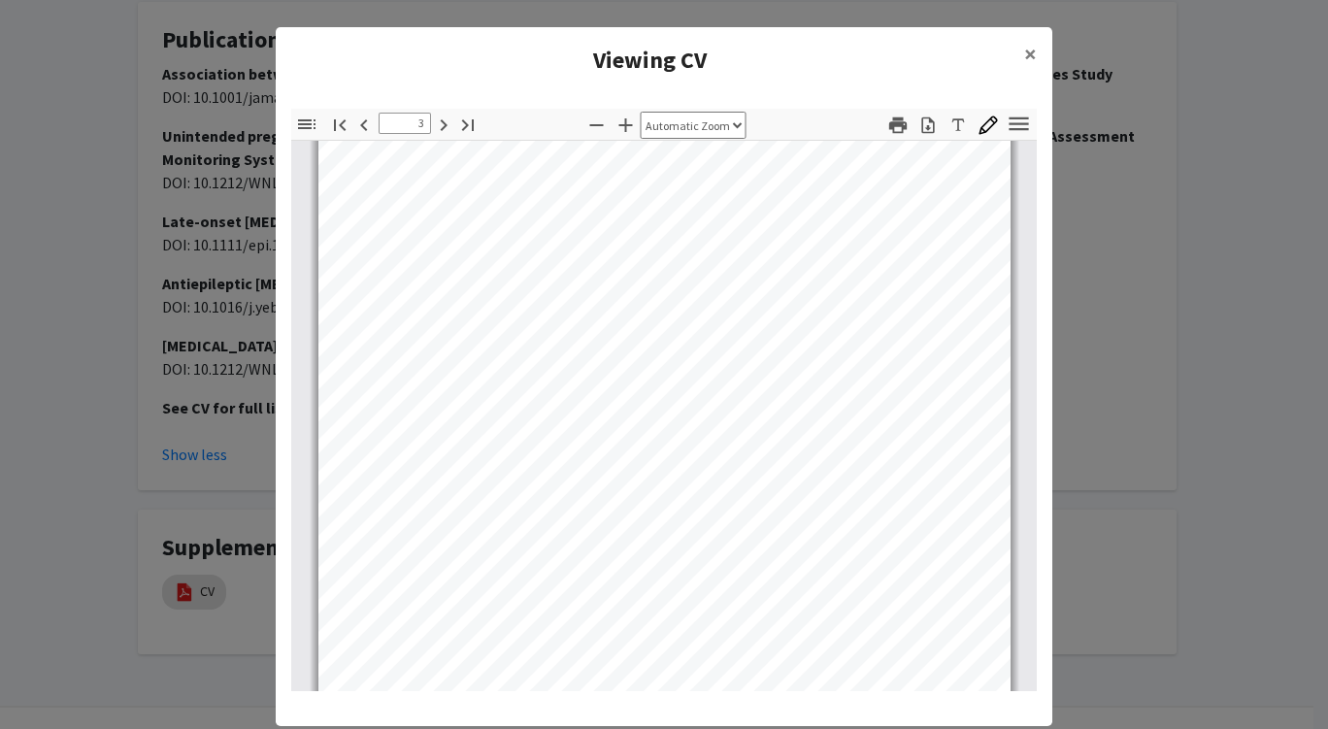
scroll to position [2022, 0]
type input "1"
click at [1219, 261] on modal-container "Viewing CV × Thumbnails Document Outline Attachments Layers Current Outline Ite…" at bounding box center [664, 364] width 1328 height 729
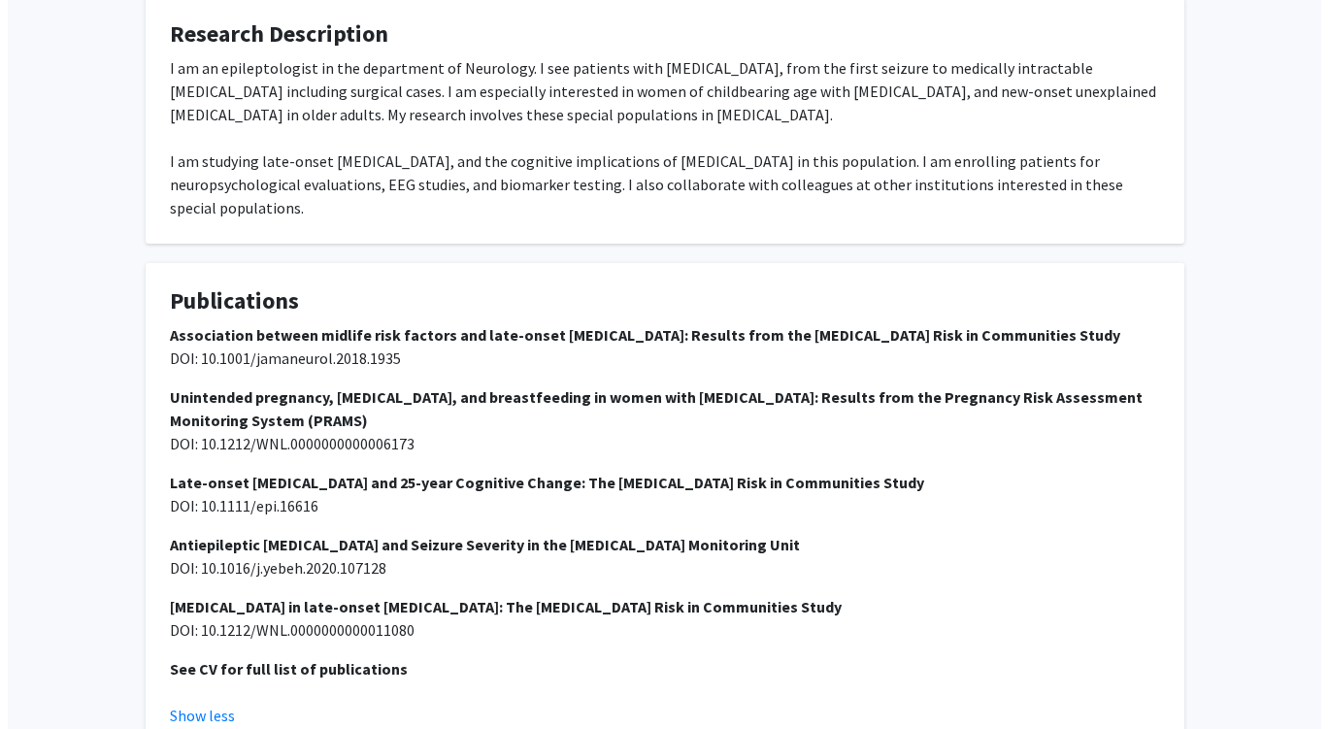
scroll to position [1119, 0]
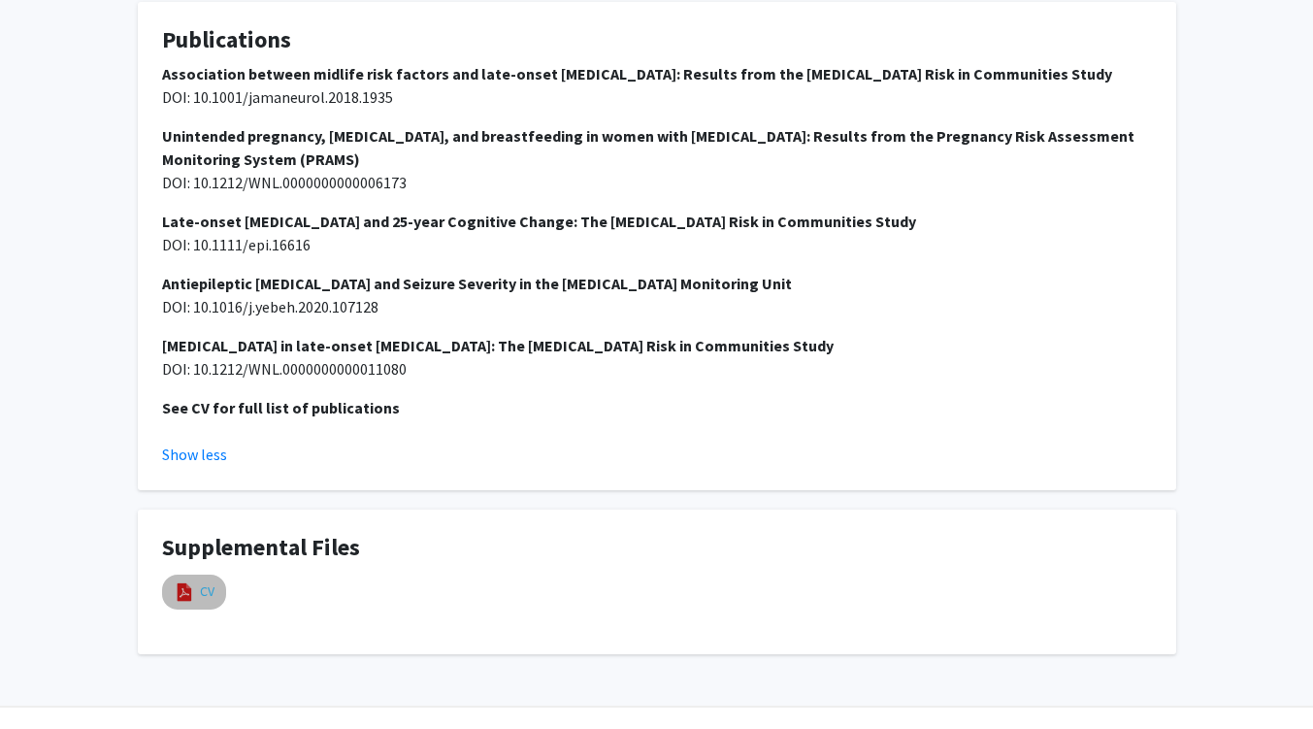
click at [203, 581] on link "CV" at bounding box center [207, 591] width 15 height 20
select select "custom"
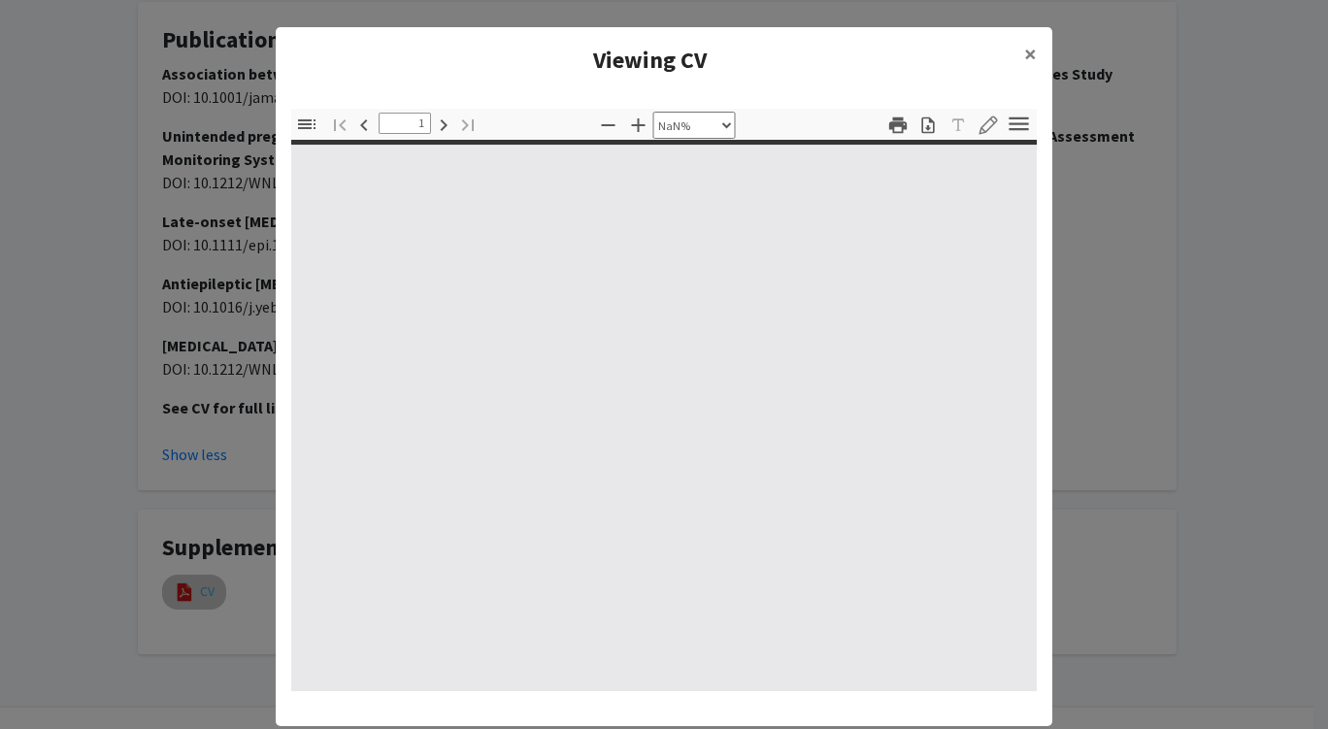
type input "0"
select select "custom"
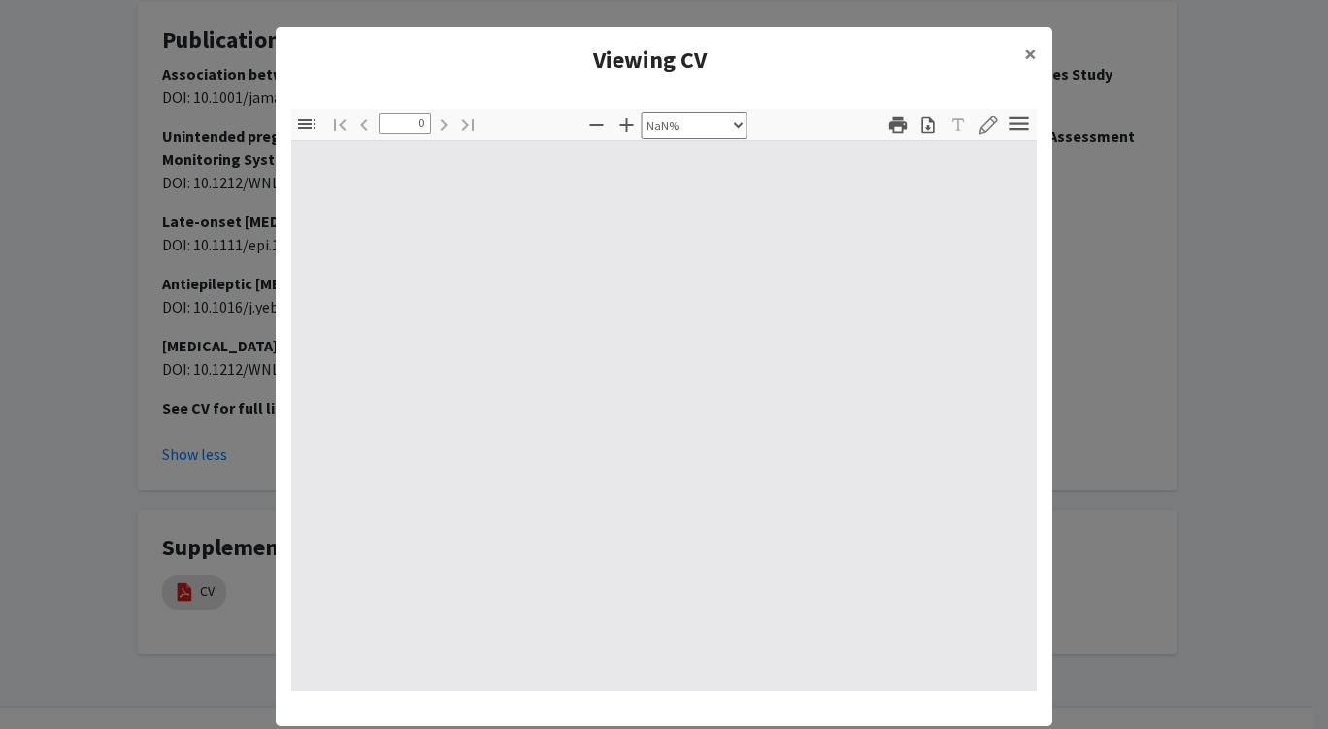
type input "1"
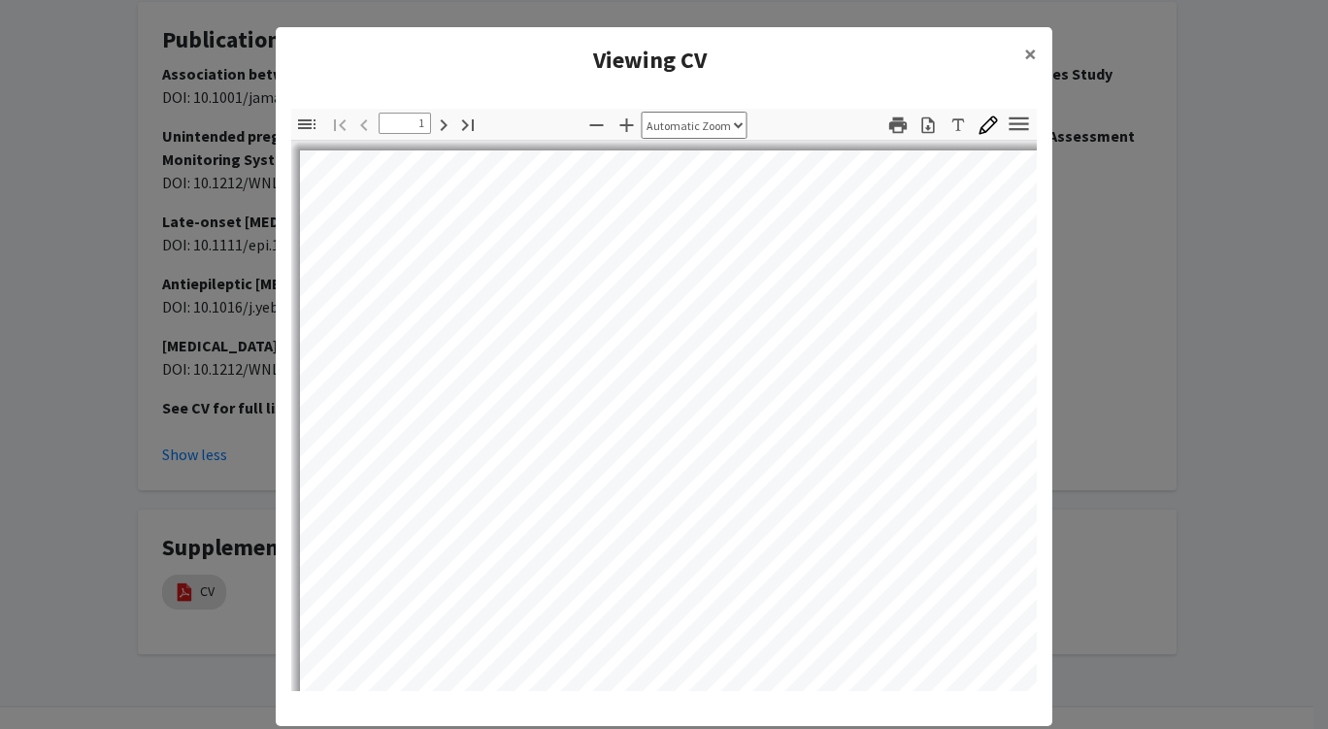
select select "auto"
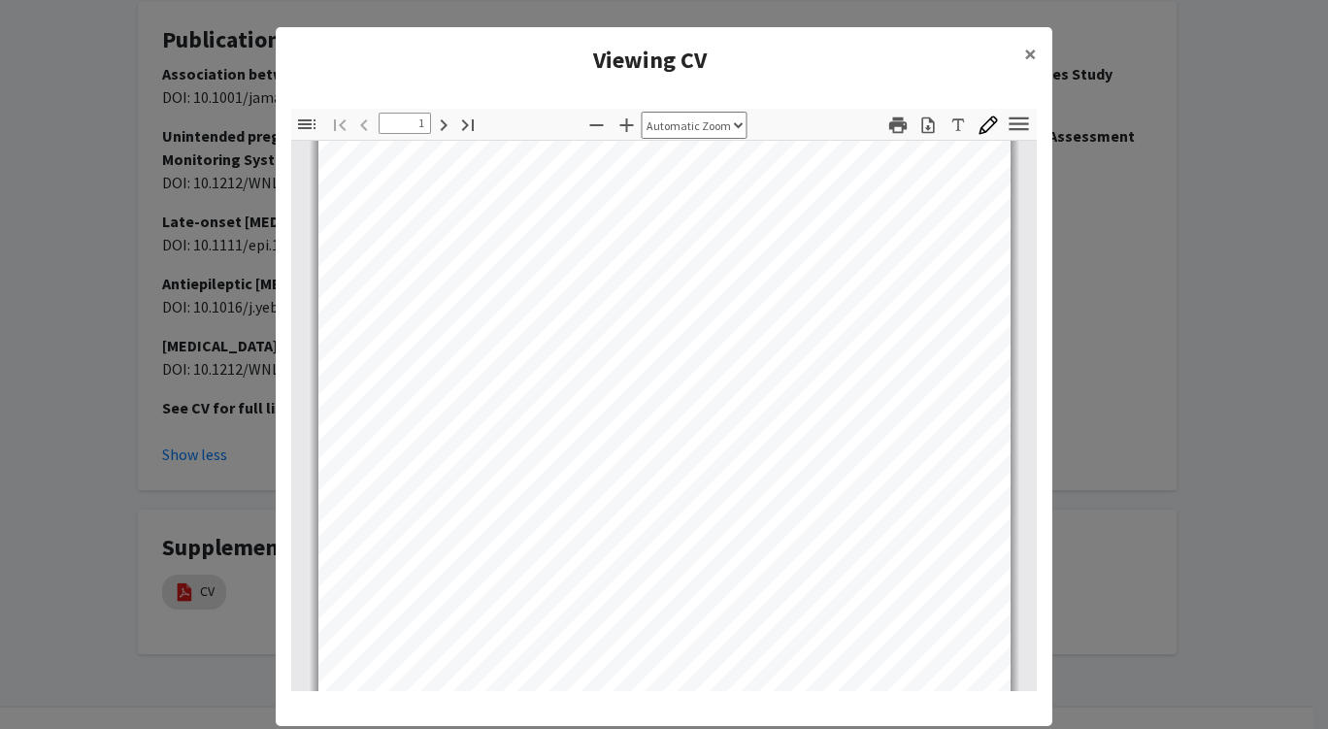
scroll to position [31, 0]
